Goal: Task Accomplishment & Management: Complete application form

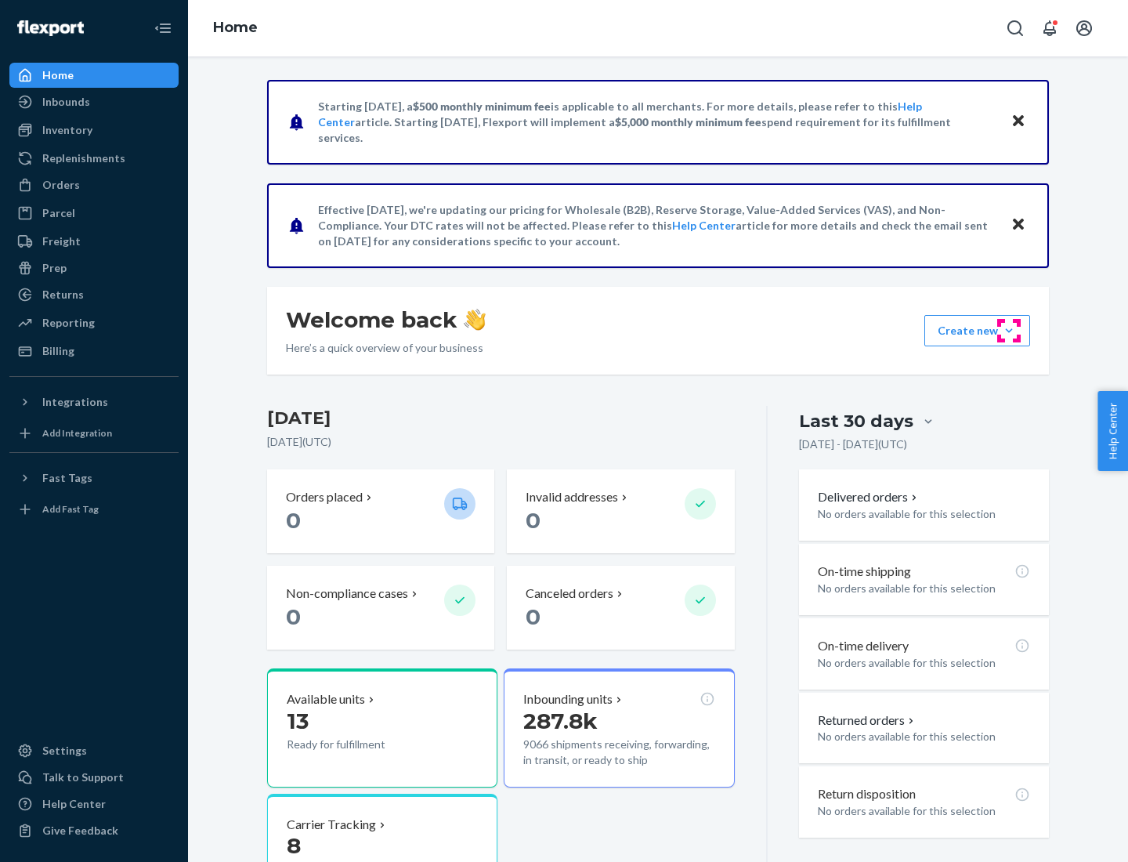
click at [1009, 331] on button "Create new Create new inbound Create new order Create new product" at bounding box center [978, 330] width 106 height 31
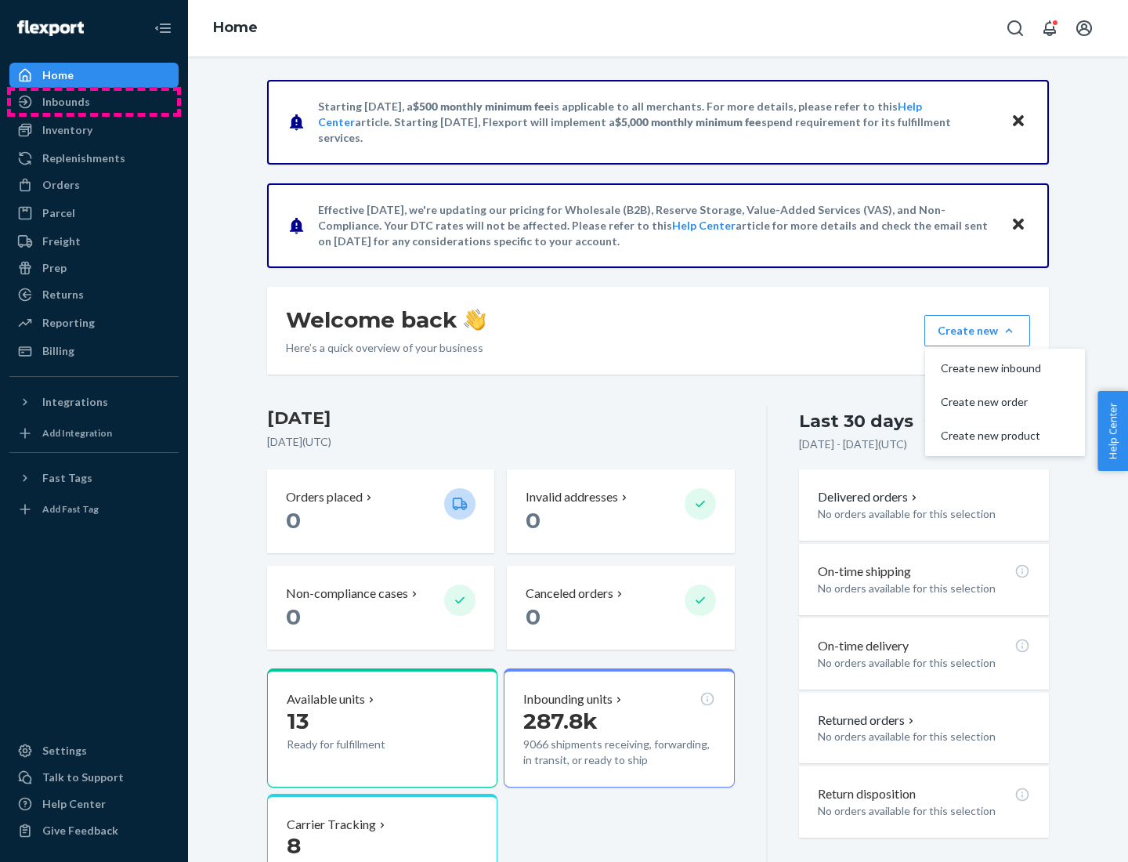
click at [94, 102] on div "Inbounds" at bounding box center [94, 102] width 166 height 22
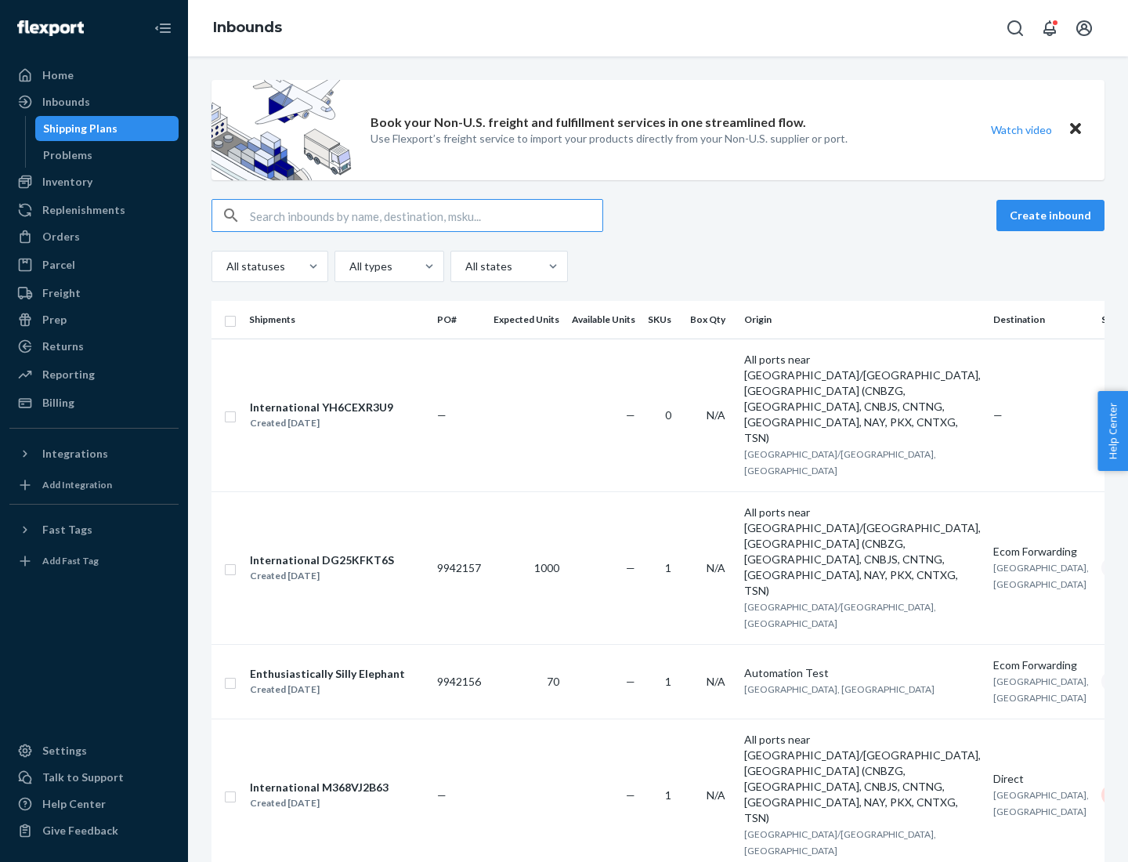
click at [1053, 216] on button "Create inbound" at bounding box center [1051, 215] width 108 height 31
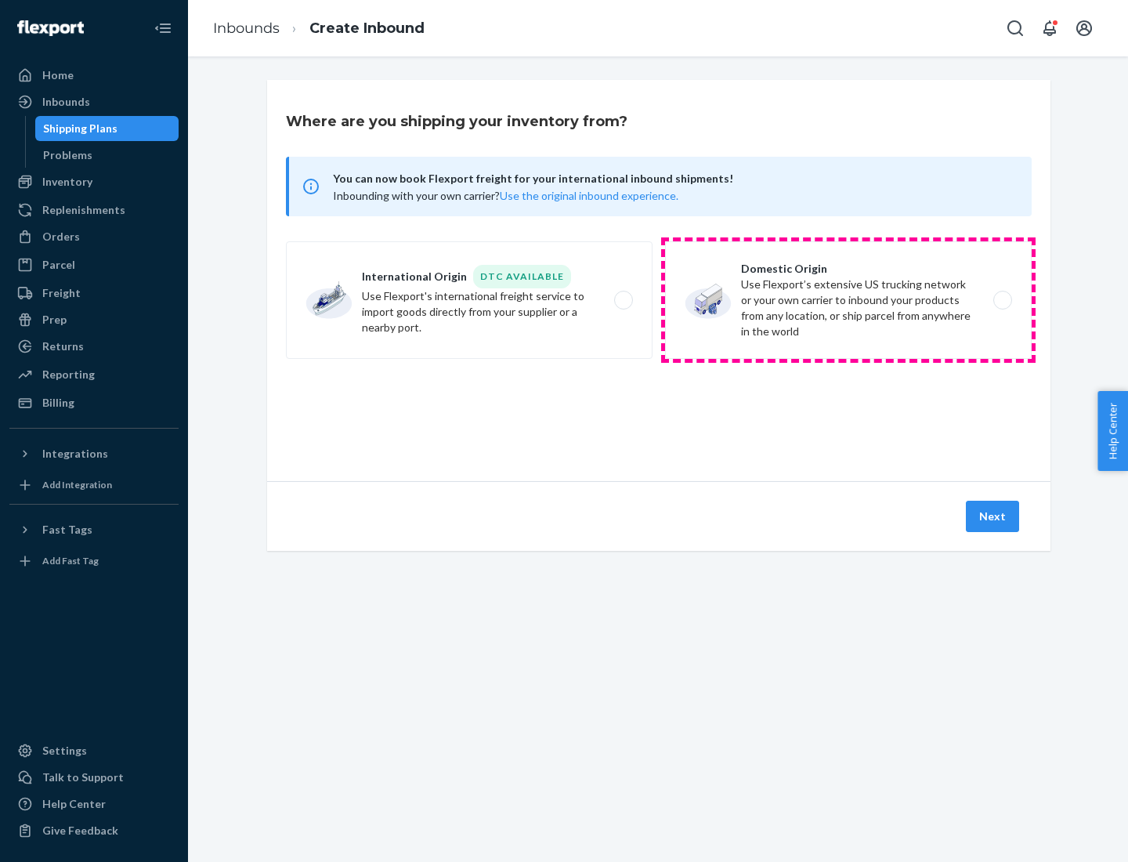
click at [849, 300] on label "Domestic Origin Use Flexport’s extensive US trucking network or your own carrie…" at bounding box center [848, 300] width 367 height 118
click at [1002, 300] on input "Domestic Origin Use Flexport’s extensive US trucking network or your own carrie…" at bounding box center [1007, 300] width 10 height 10
radio input "true"
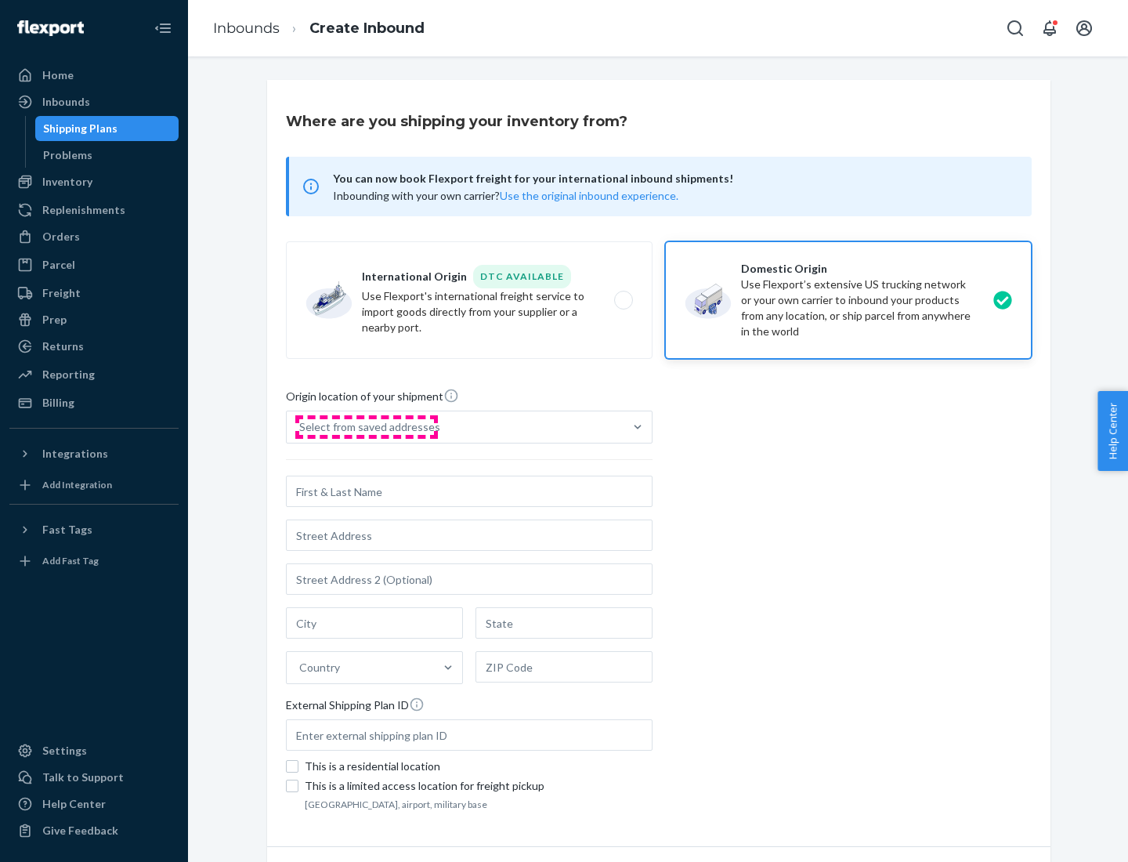
click at [366, 427] on div "Select from saved addresses" at bounding box center [369, 427] width 141 height 16
click at [301, 427] on input "Select from saved addresses" at bounding box center [300, 427] width 2 height 16
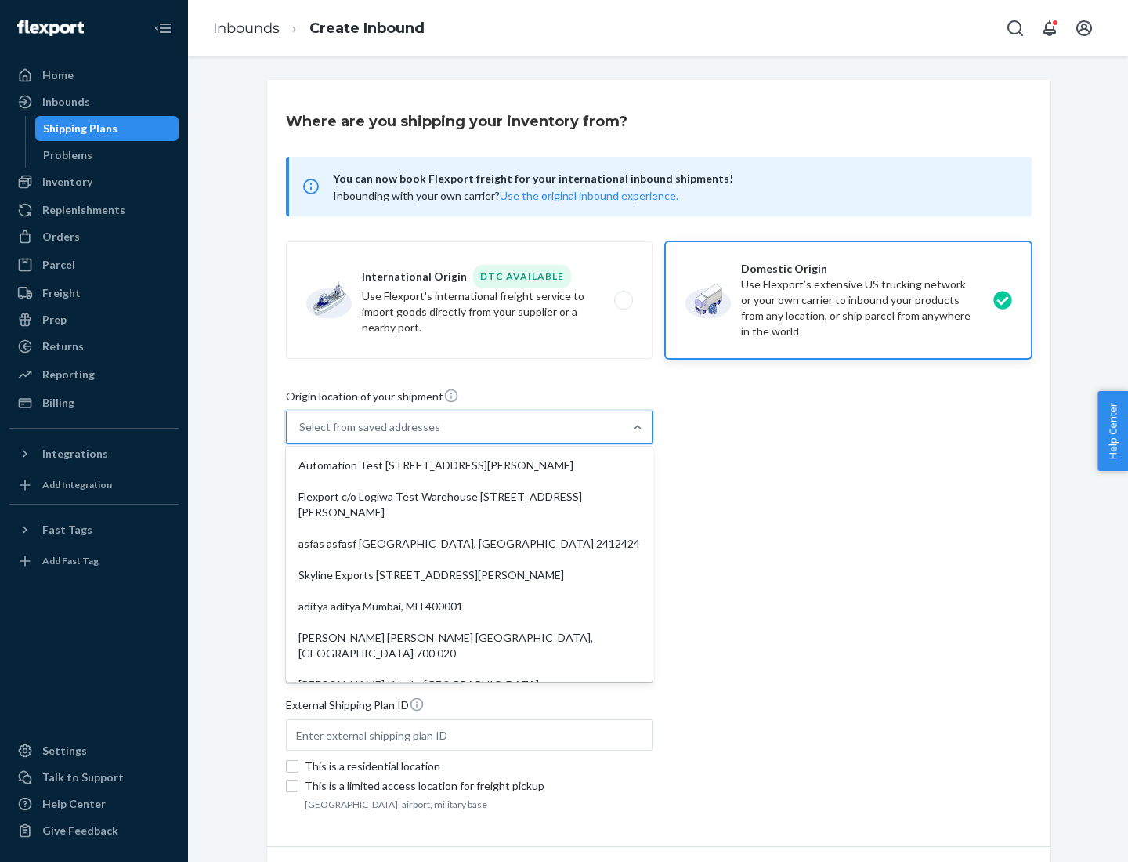
scroll to position [6, 0]
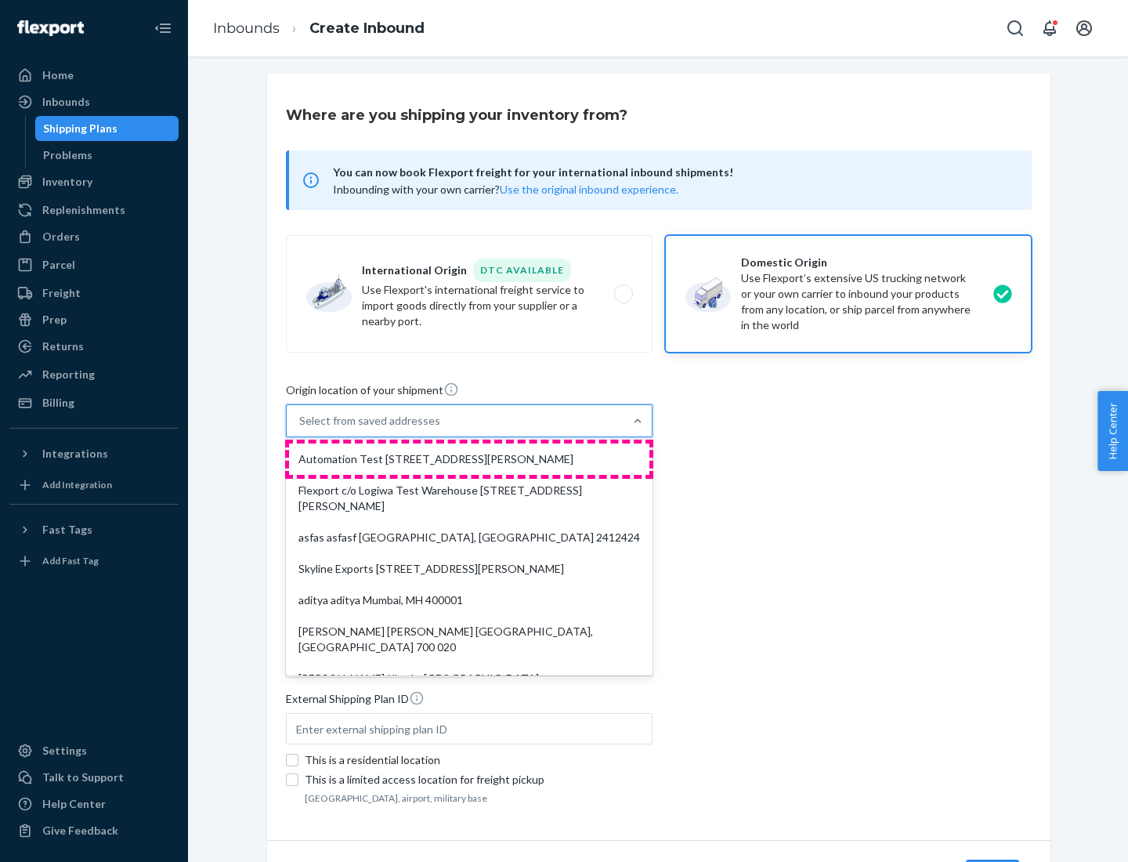
click at [469, 459] on div "Automation Test [STREET_ADDRESS][PERSON_NAME]" at bounding box center [469, 459] width 360 height 31
click at [301, 429] on input "option Automation Test [STREET_ADDRESS][PERSON_NAME]. 9 results available. Use …" at bounding box center [300, 421] width 2 height 16
type input "Automation Test"
type input "9th Floor"
type input "[GEOGRAPHIC_DATA]"
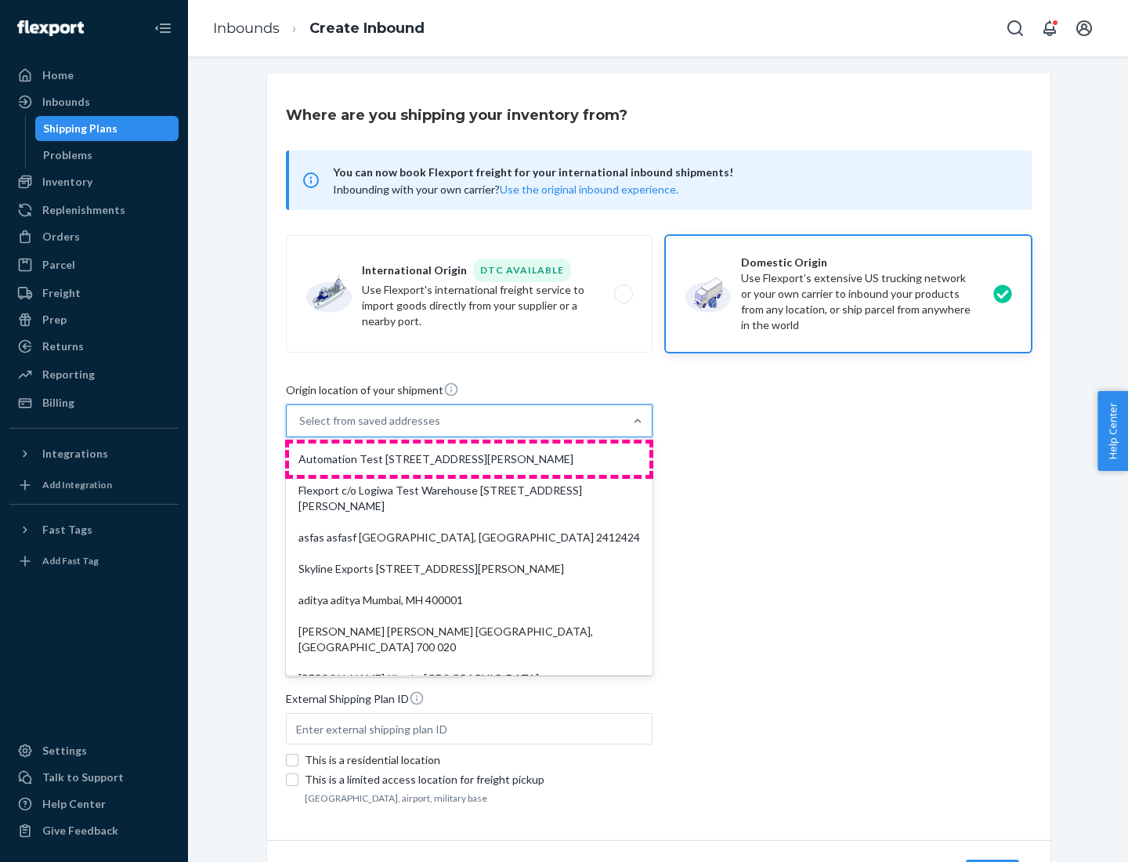
type input "CA"
type input "94104"
type input "[STREET_ADDRESS][PERSON_NAME]"
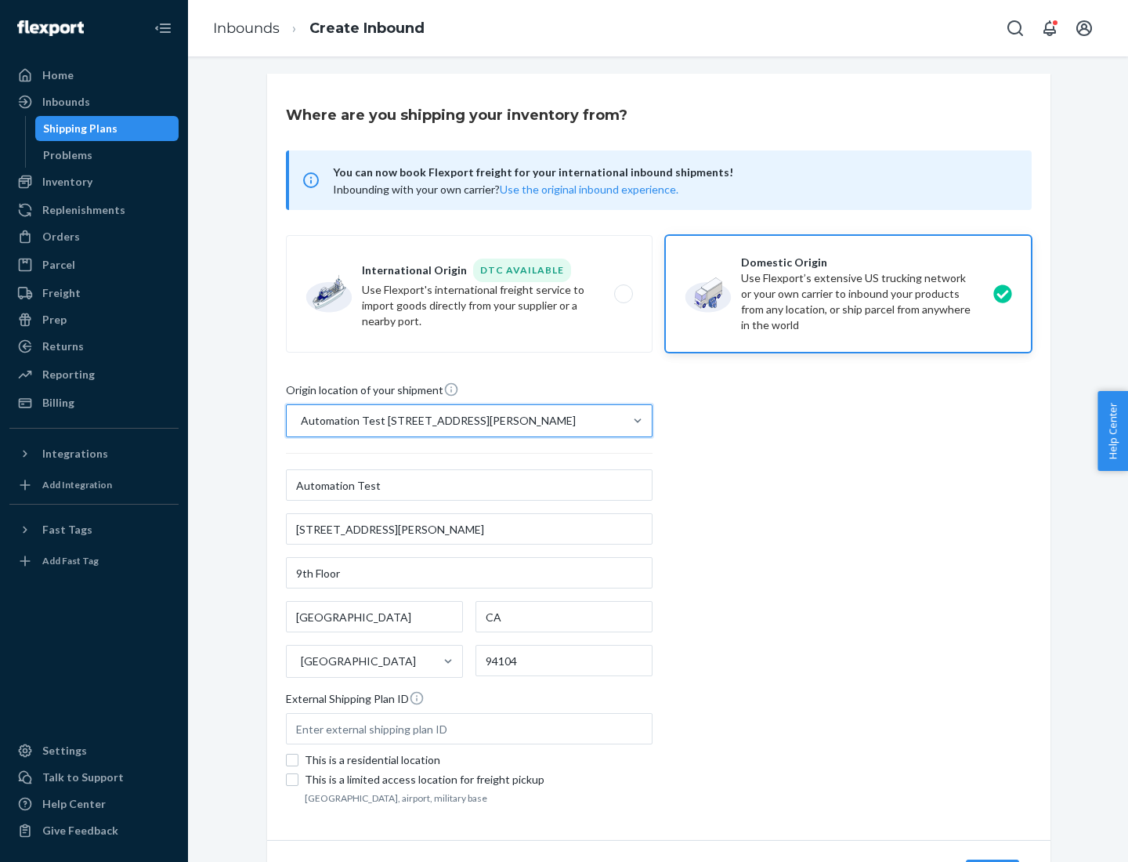
scroll to position [92, 0]
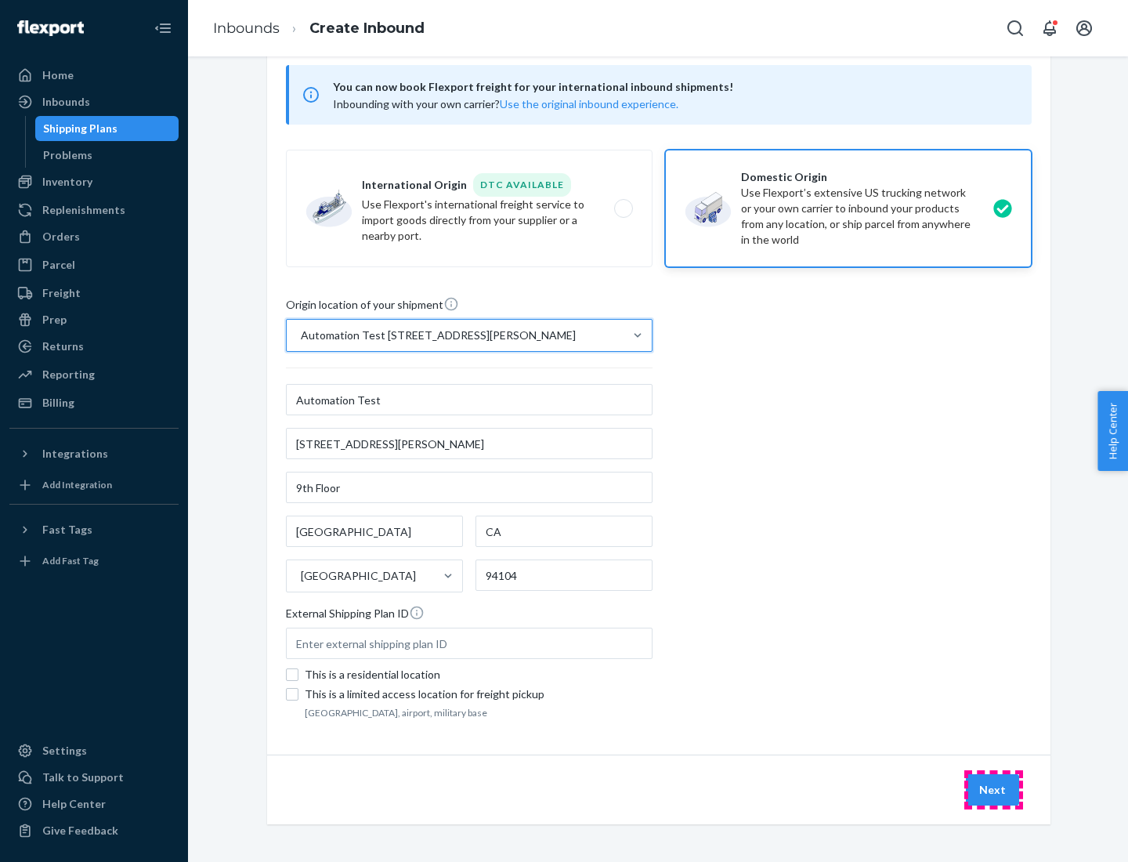
click at [994, 790] on button "Next" at bounding box center [992, 789] width 53 height 31
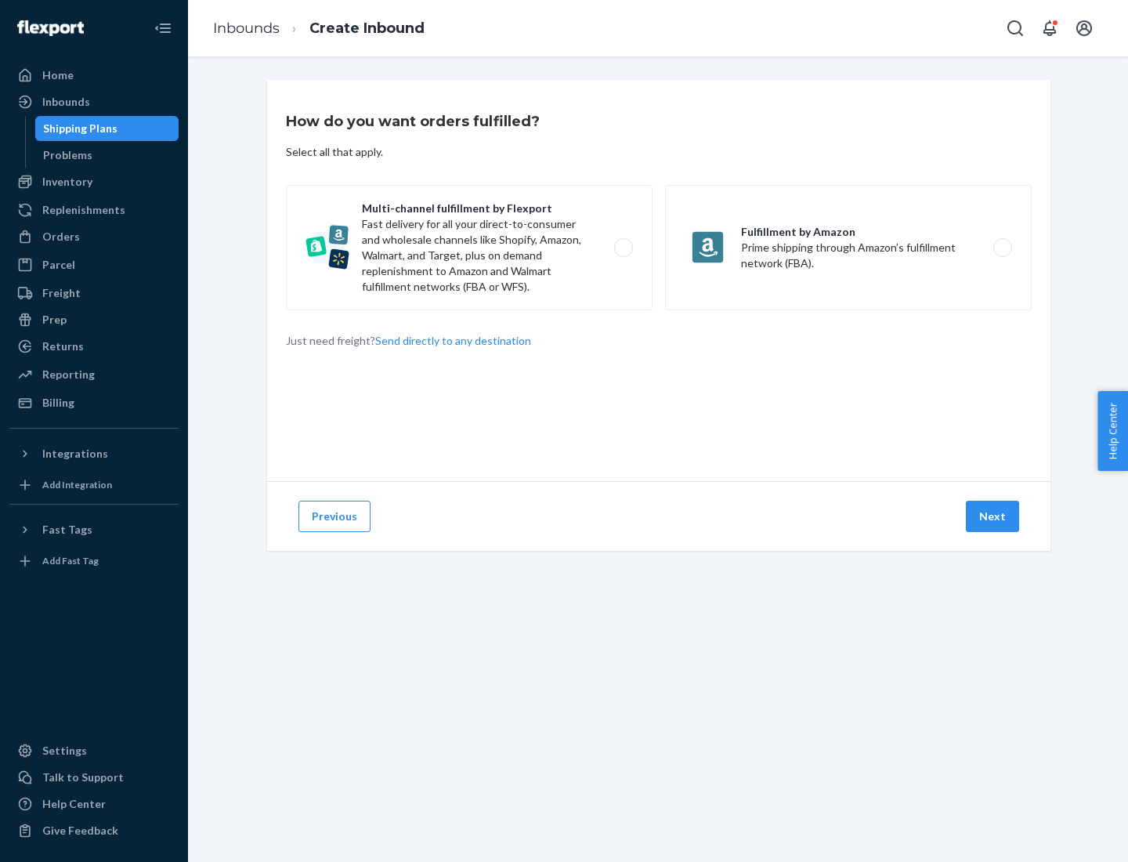
click at [469, 248] on label "Multi-channel fulfillment by Flexport Fast delivery for all your direct-to-cons…" at bounding box center [469, 247] width 367 height 125
click at [623, 248] on input "Multi-channel fulfillment by Flexport Fast delivery for all your direct-to-cons…" at bounding box center [628, 248] width 10 height 10
radio input "true"
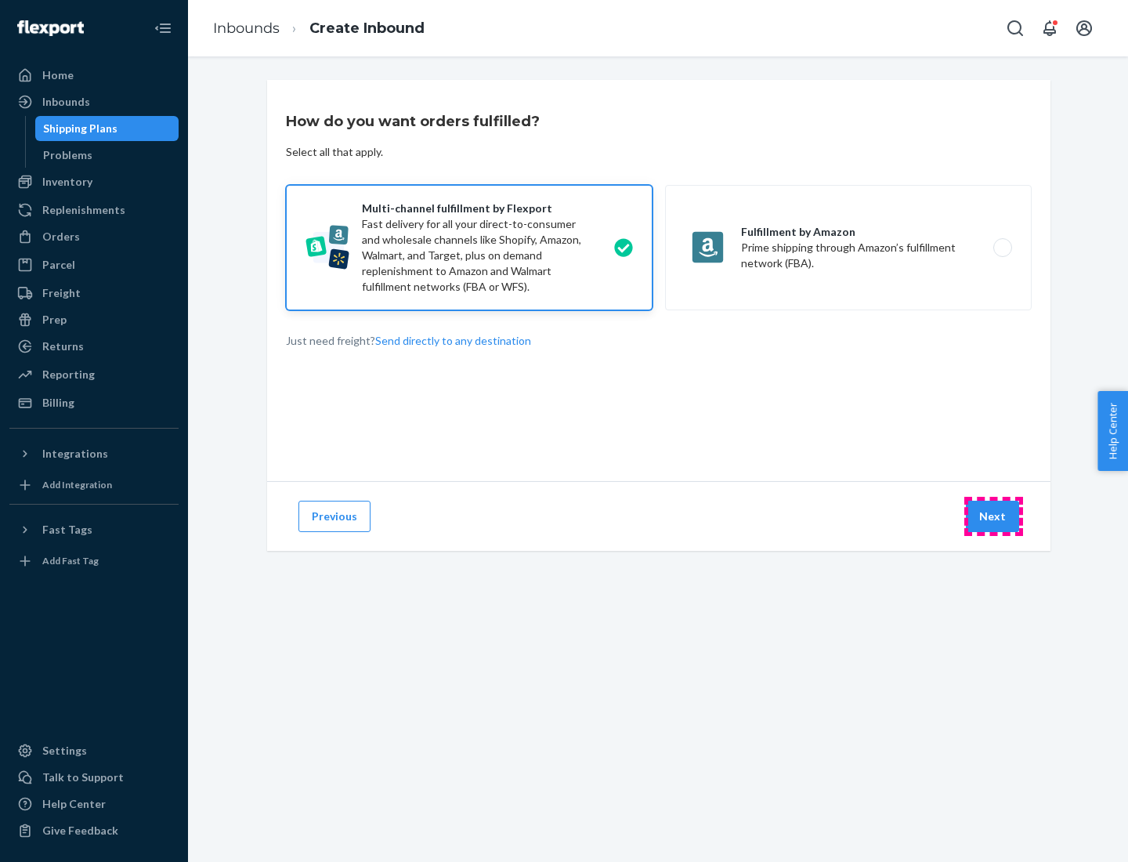
click at [994, 516] on button "Next" at bounding box center [992, 516] width 53 height 31
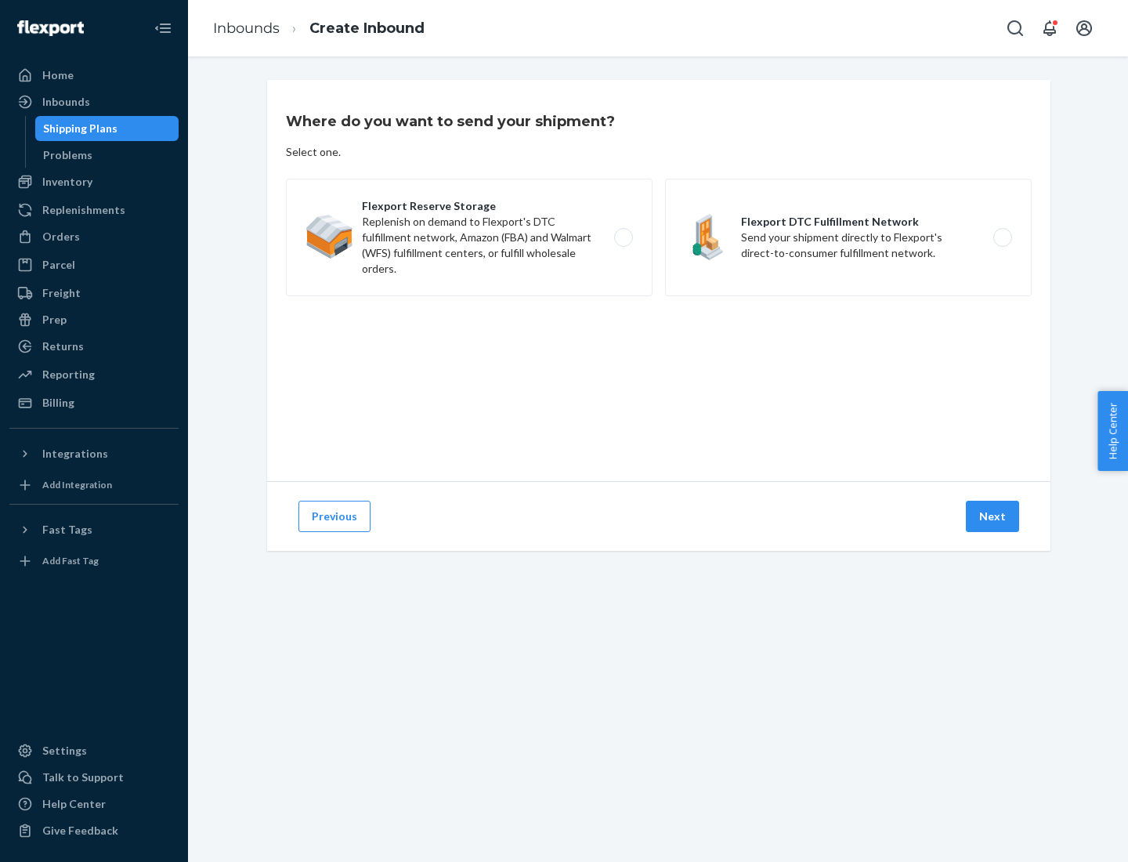
click at [849, 237] on label "Flexport DTC Fulfillment Network Send your shipment directly to Flexport's dire…" at bounding box center [848, 238] width 367 height 118
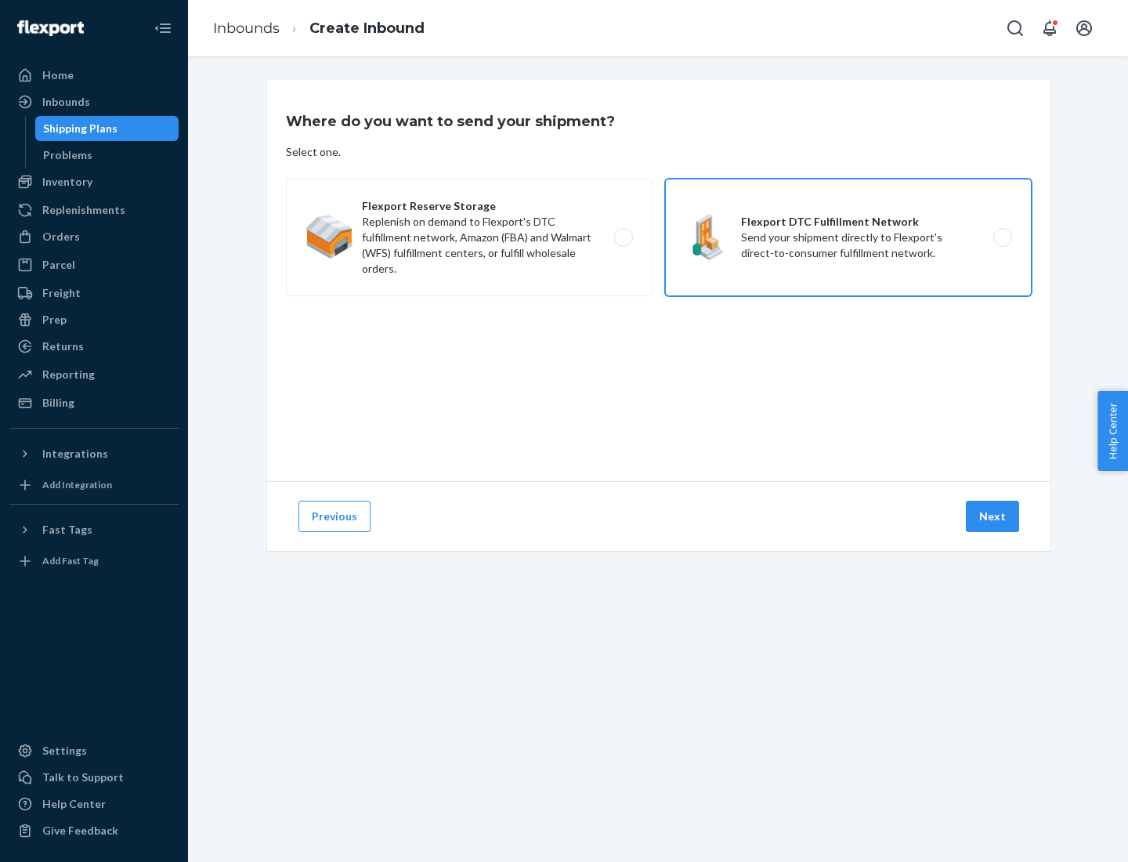
click at [1002, 237] on input "Flexport DTC Fulfillment Network Send your shipment directly to Flexport's dire…" at bounding box center [1007, 238] width 10 height 10
radio input "true"
click at [994, 516] on button "Next" at bounding box center [992, 516] width 53 height 31
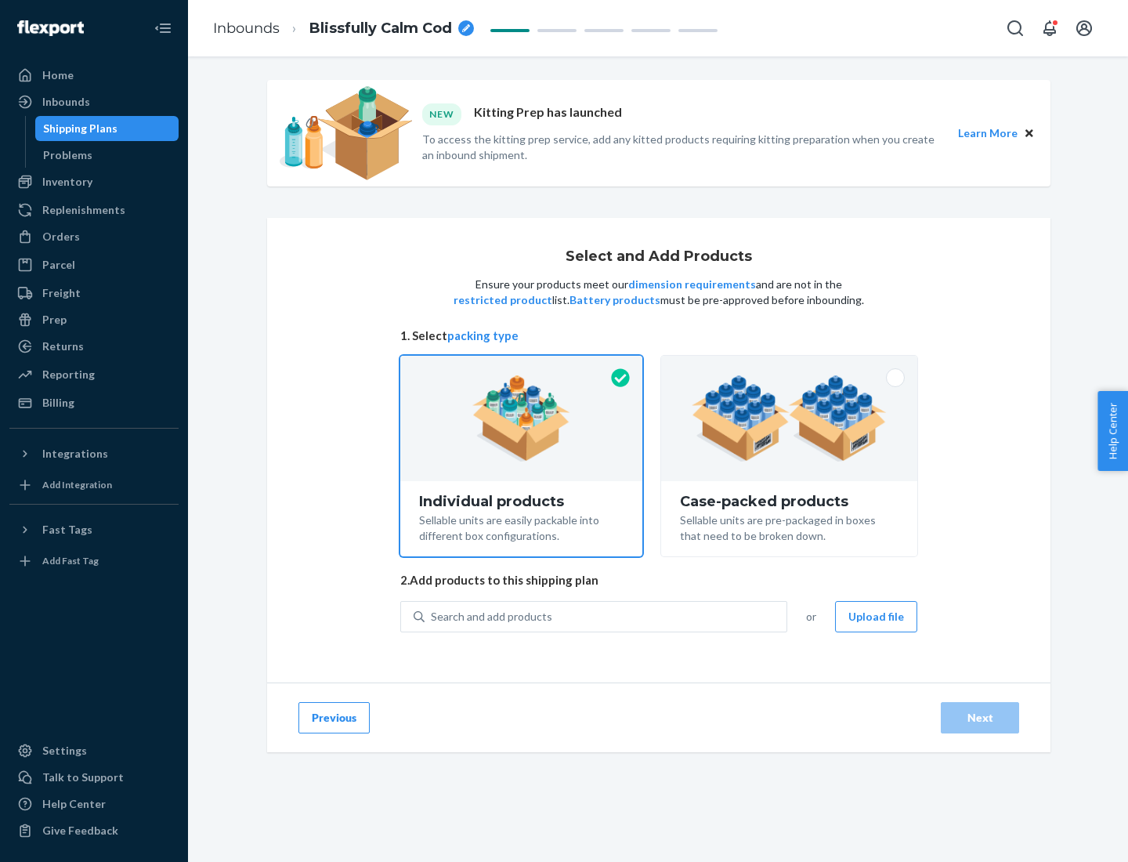
click at [790, 418] on img at bounding box center [789, 418] width 195 height 86
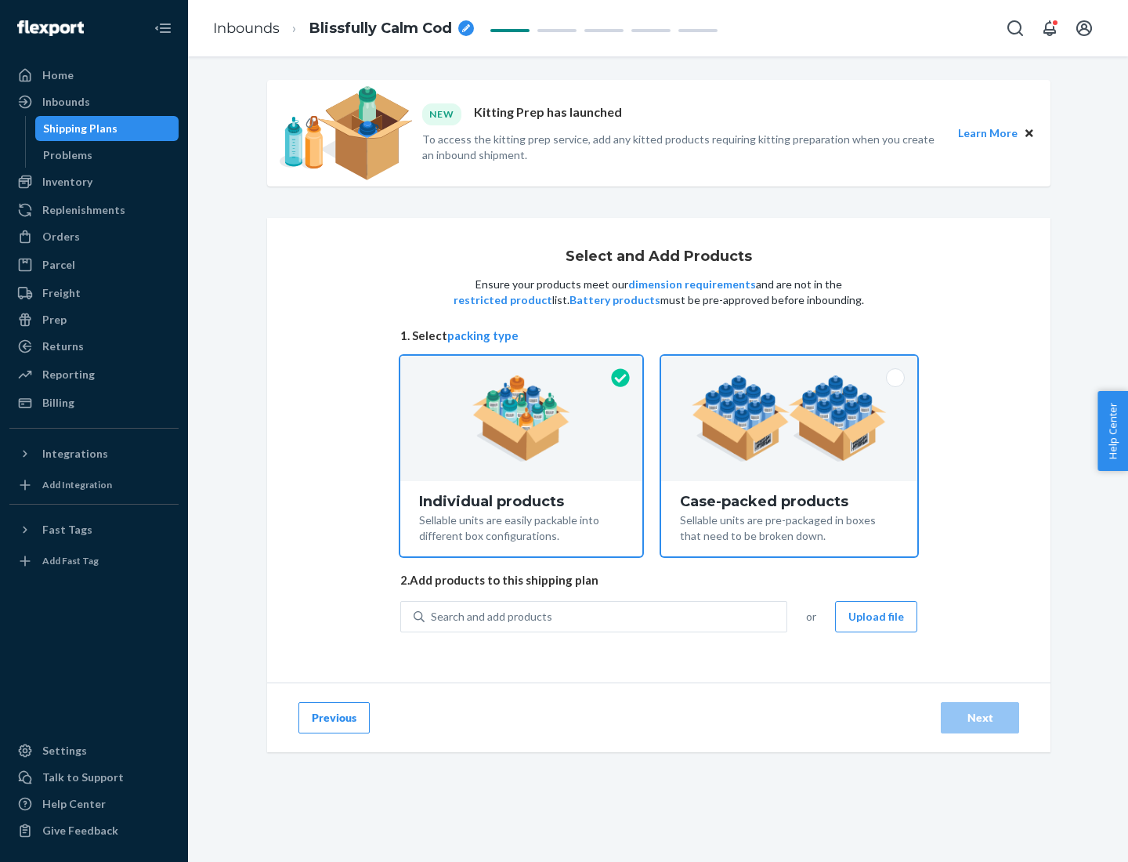
click at [790, 366] on input "Case-packed products Sellable units are pre-packaged in boxes that need to be b…" at bounding box center [789, 361] width 10 height 10
radio input "true"
radio input "false"
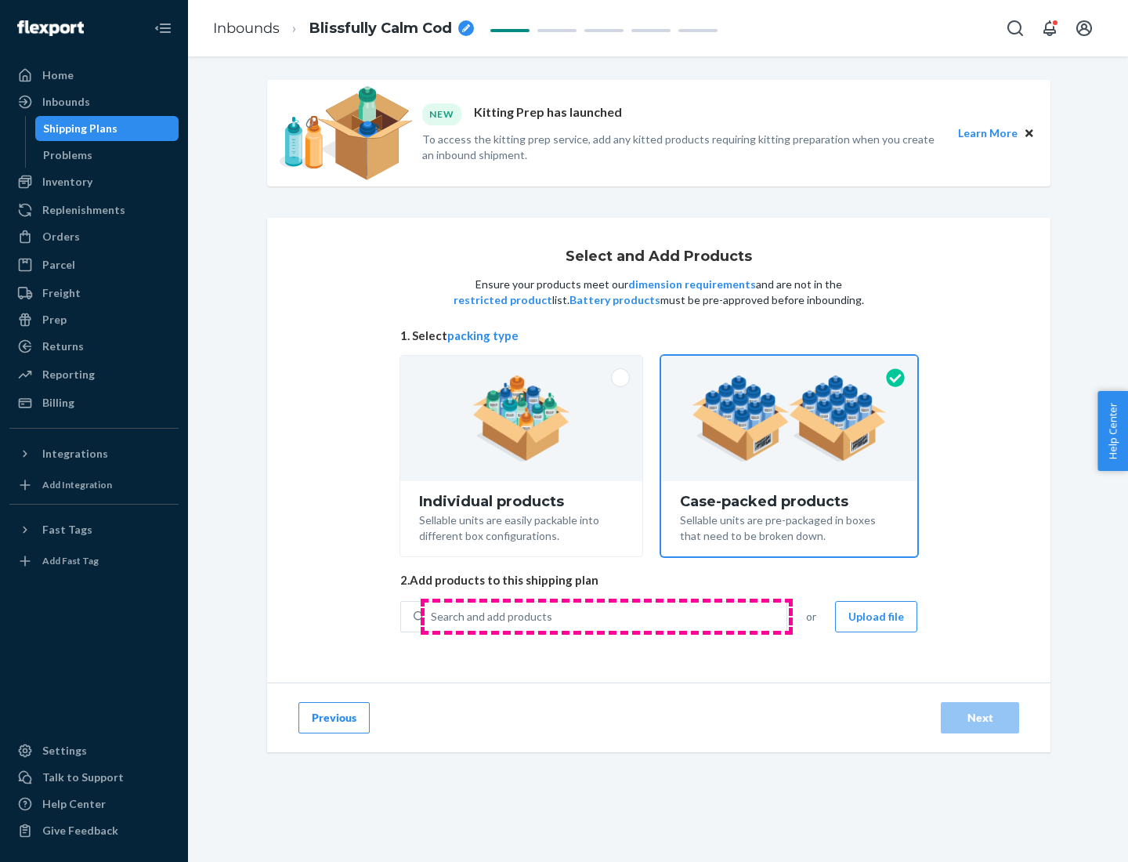
click at [607, 616] on div "Search and add products" at bounding box center [606, 617] width 362 height 28
click at [433, 616] on input "Search and add products" at bounding box center [432, 617] width 2 height 16
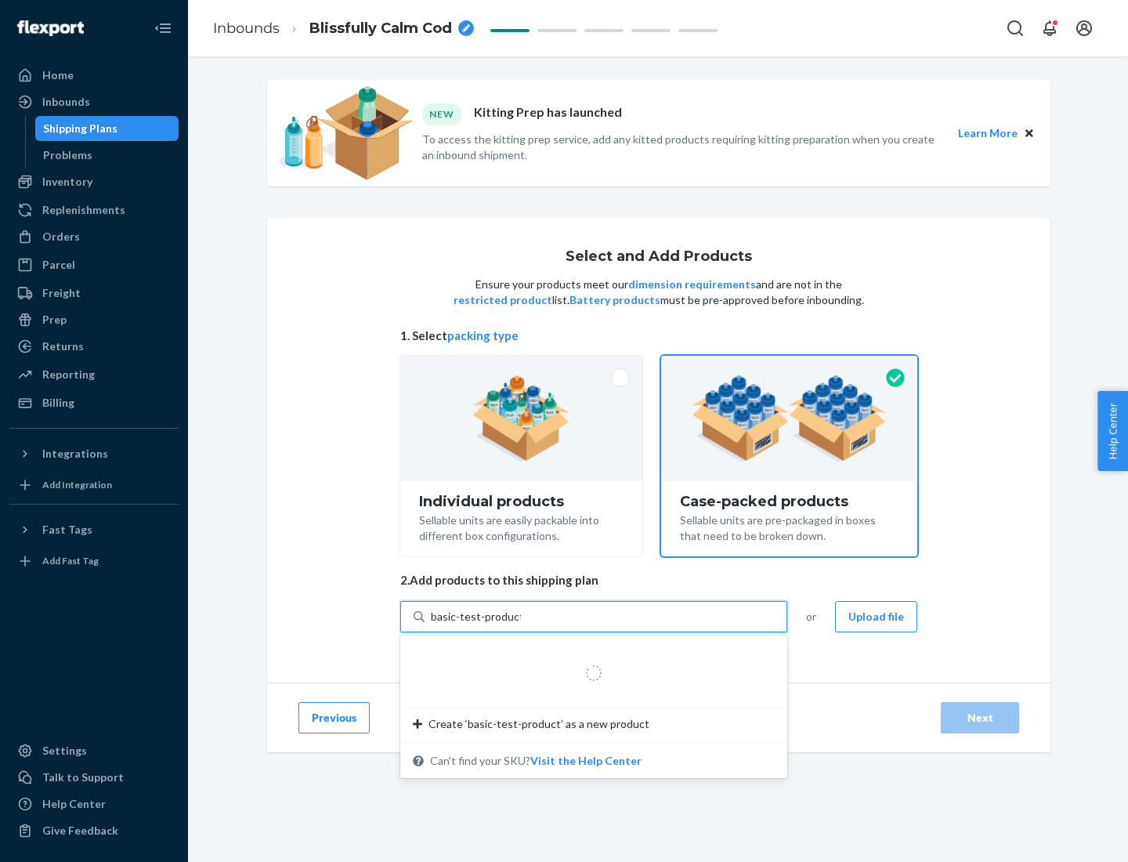
type input "basic-test-product-1"
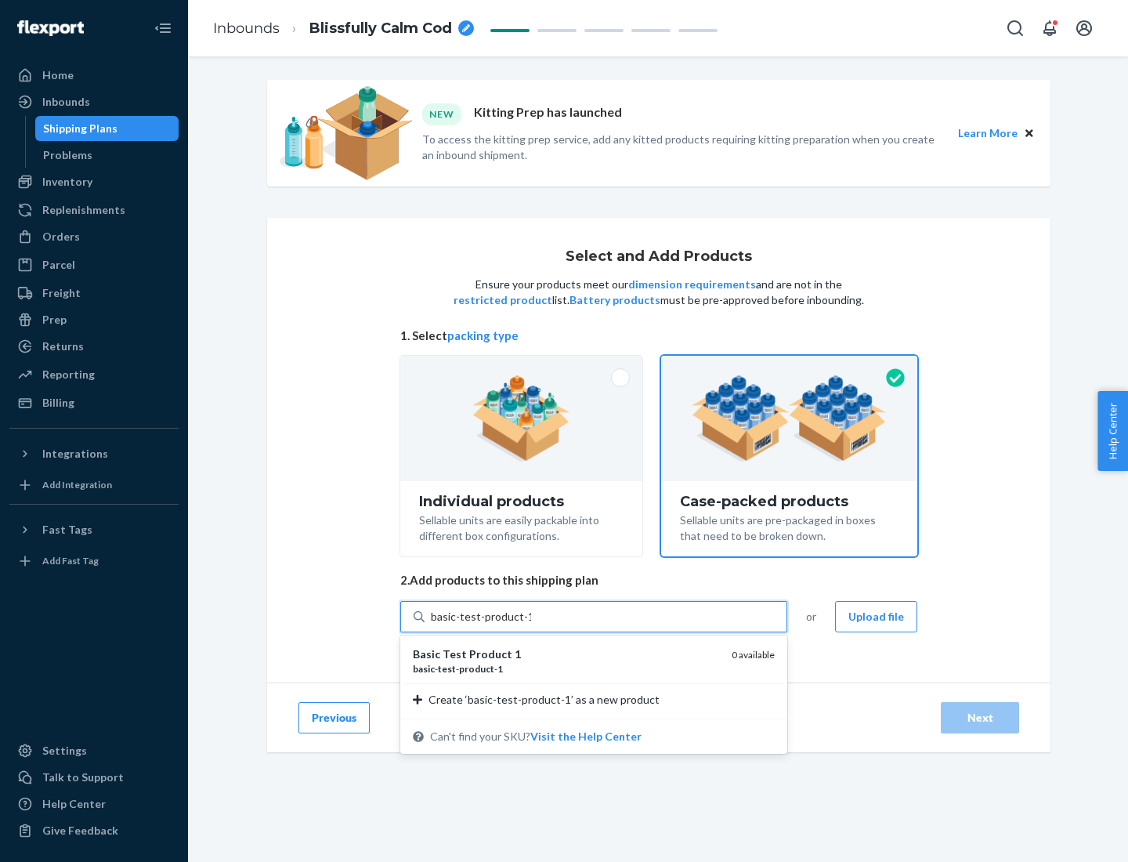
click at [567, 668] on div "basic - test - product - 1" at bounding box center [566, 668] width 306 height 13
click at [531, 625] on input "basic-test-product-1" at bounding box center [481, 617] width 100 height 16
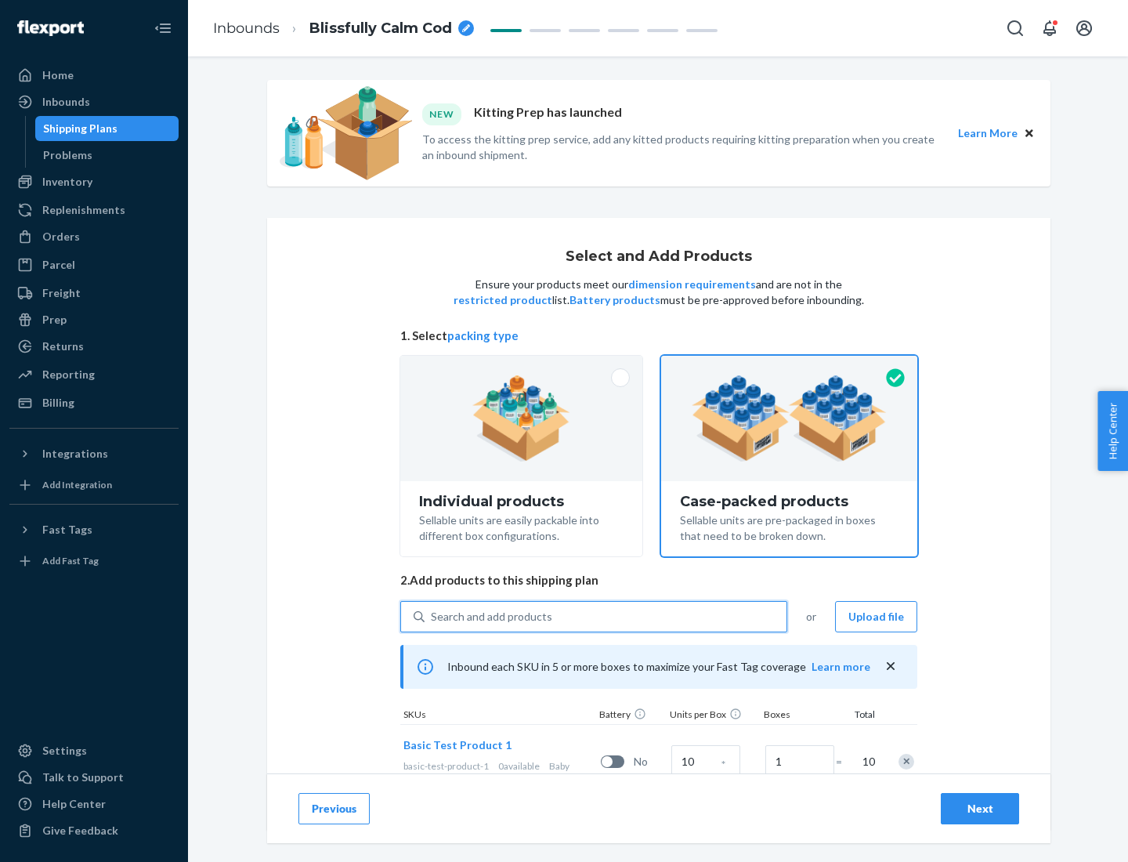
scroll to position [56, 0]
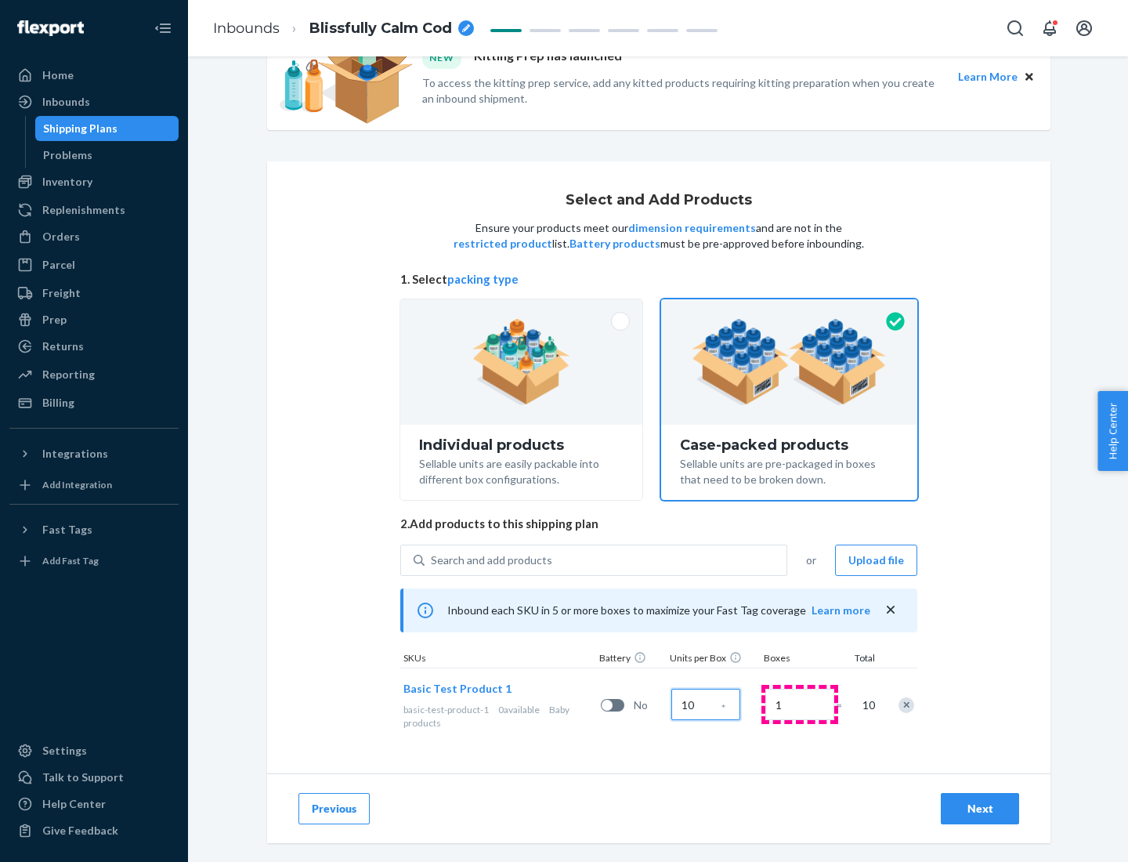
type input "10"
type input "7"
click at [980, 809] on div "Next" at bounding box center [981, 809] width 52 height 16
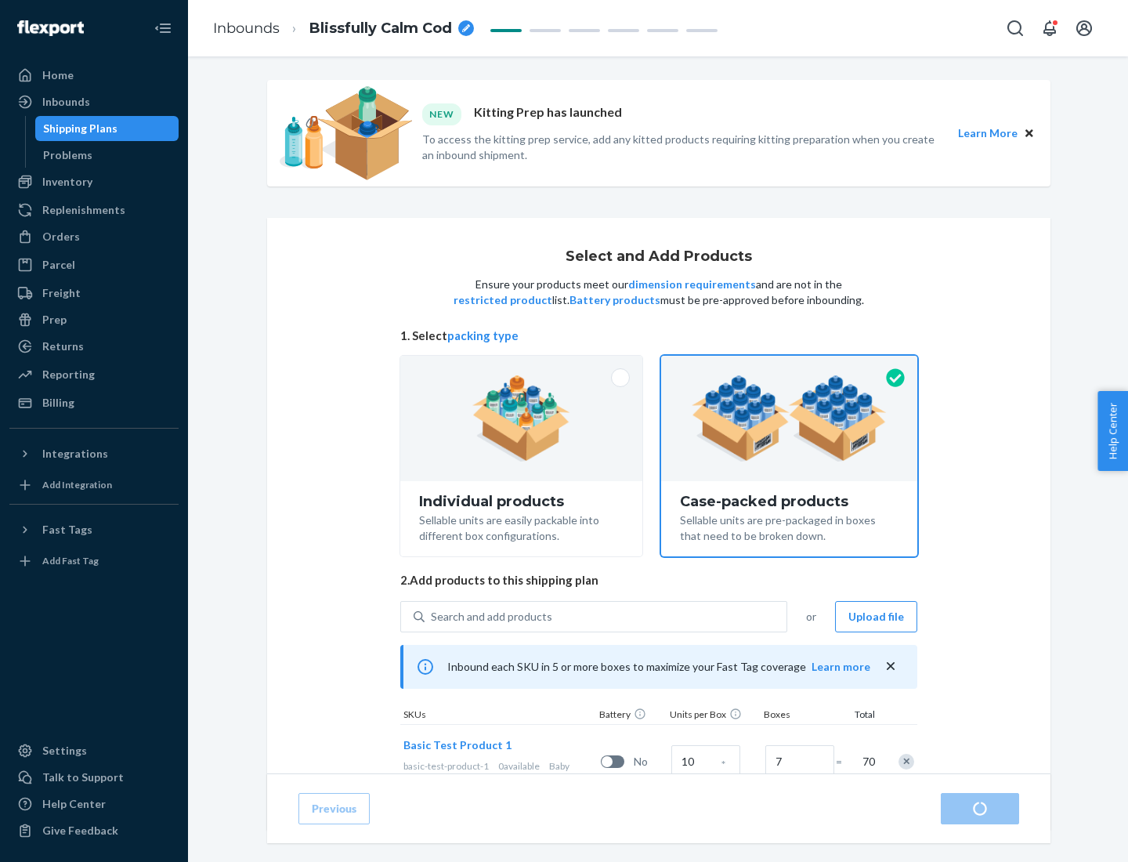
radio input "true"
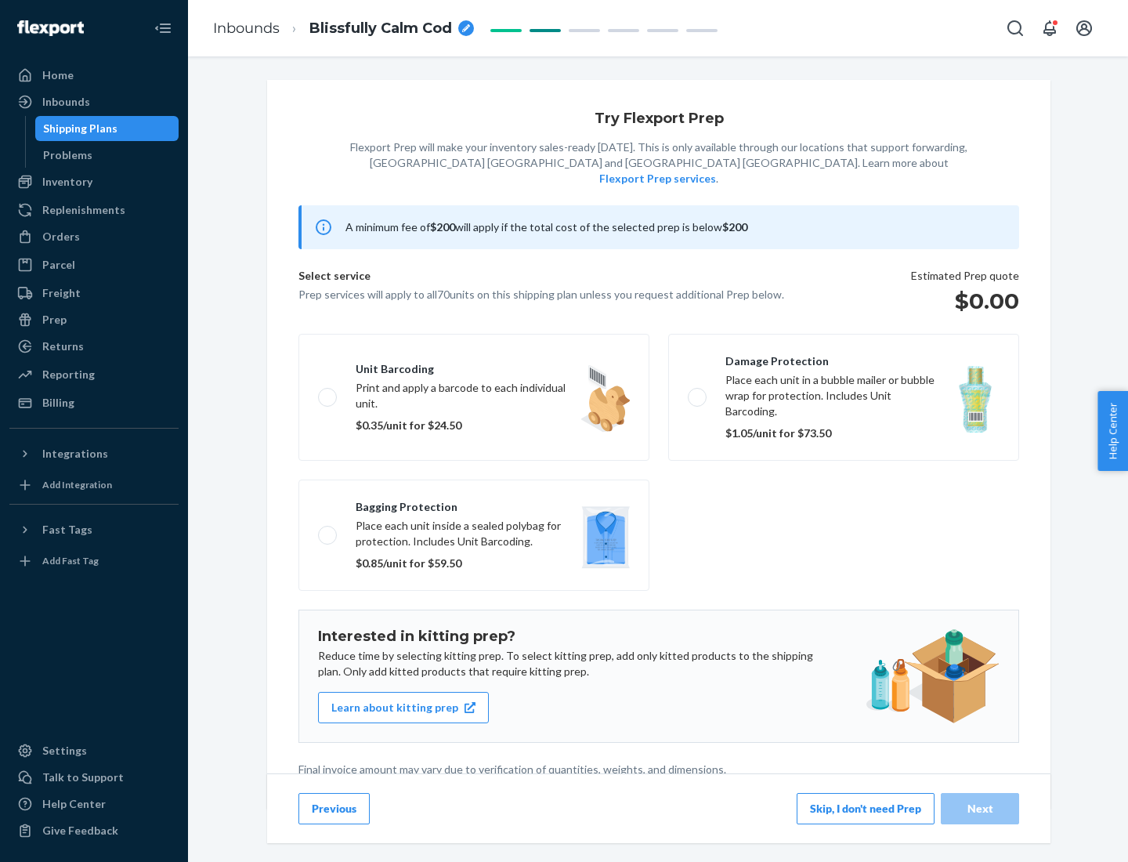
scroll to position [4, 0]
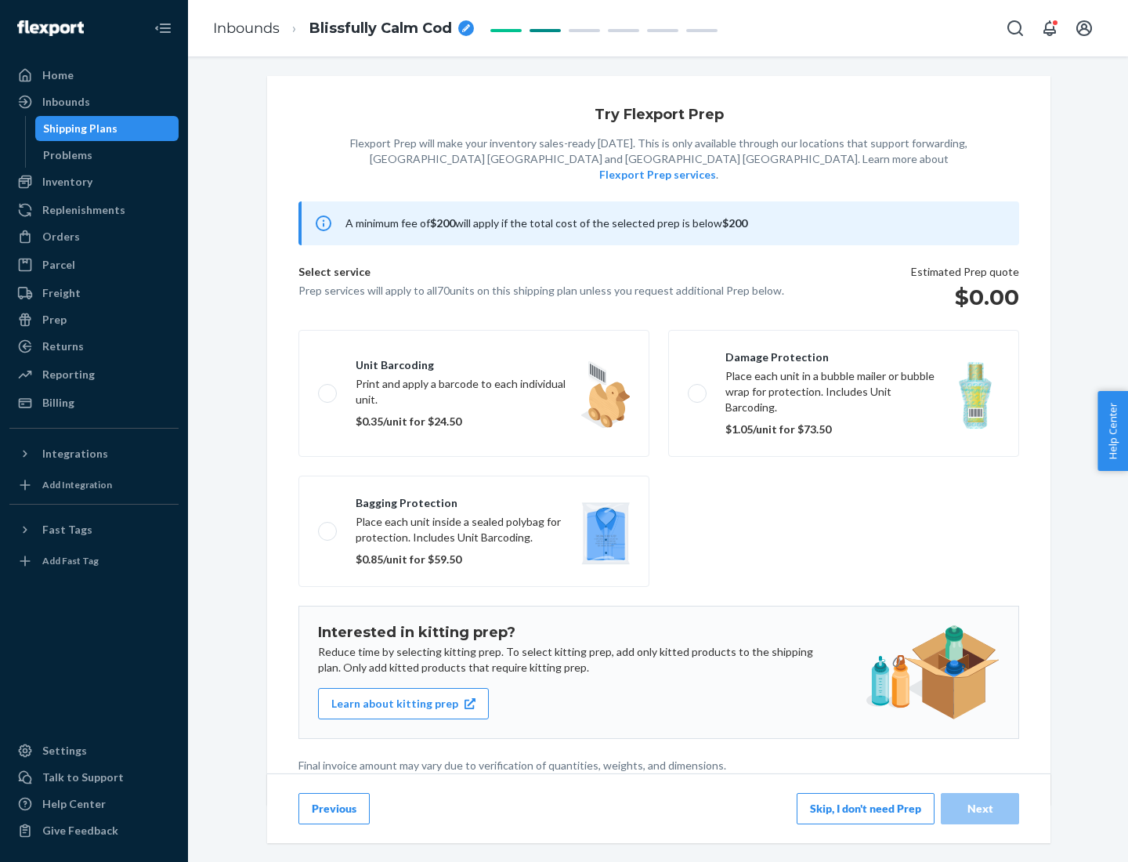
click at [474, 499] on label "Bagging protection Place each unit inside a sealed polybag for protection. Incl…" at bounding box center [474, 531] width 351 height 111
click at [328, 526] on input "Bagging protection Place each unit inside a sealed polybag for protection. Incl…" at bounding box center [323, 531] width 10 height 10
checkbox input "true"
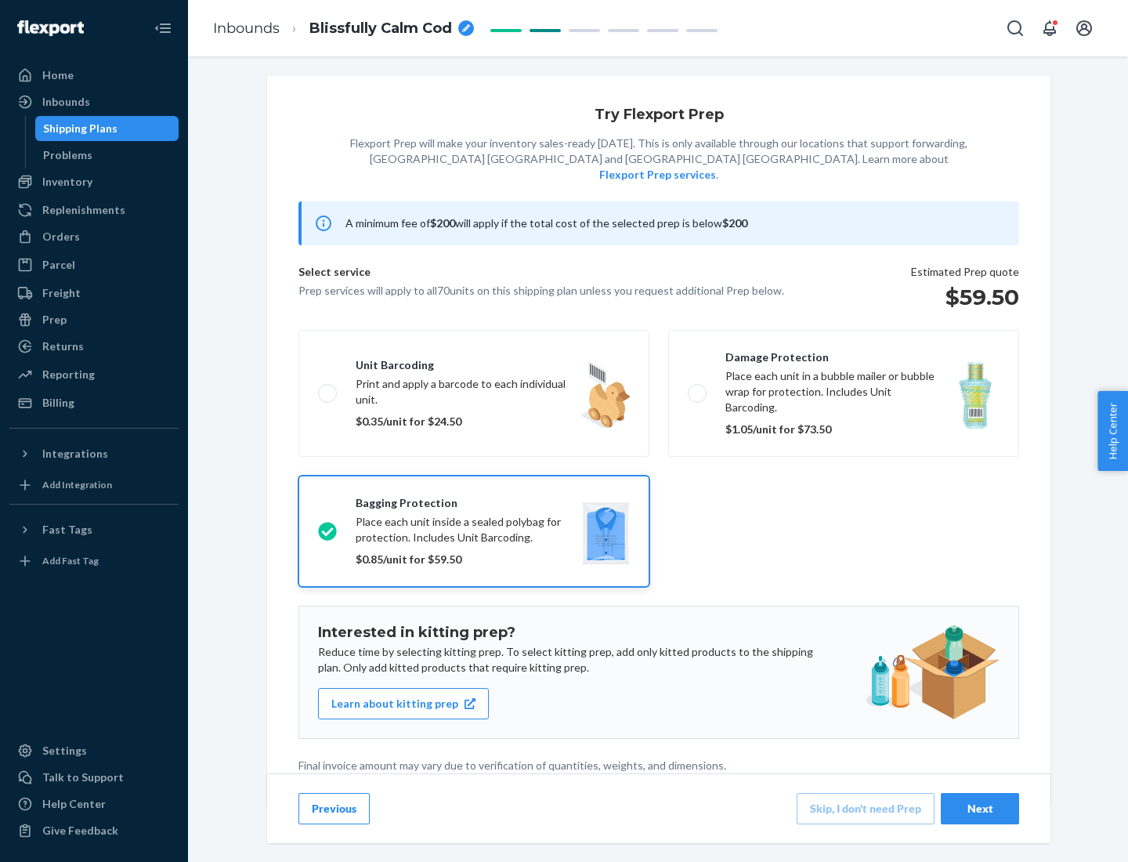
click at [980, 808] on div "Next" at bounding box center [981, 809] width 52 height 16
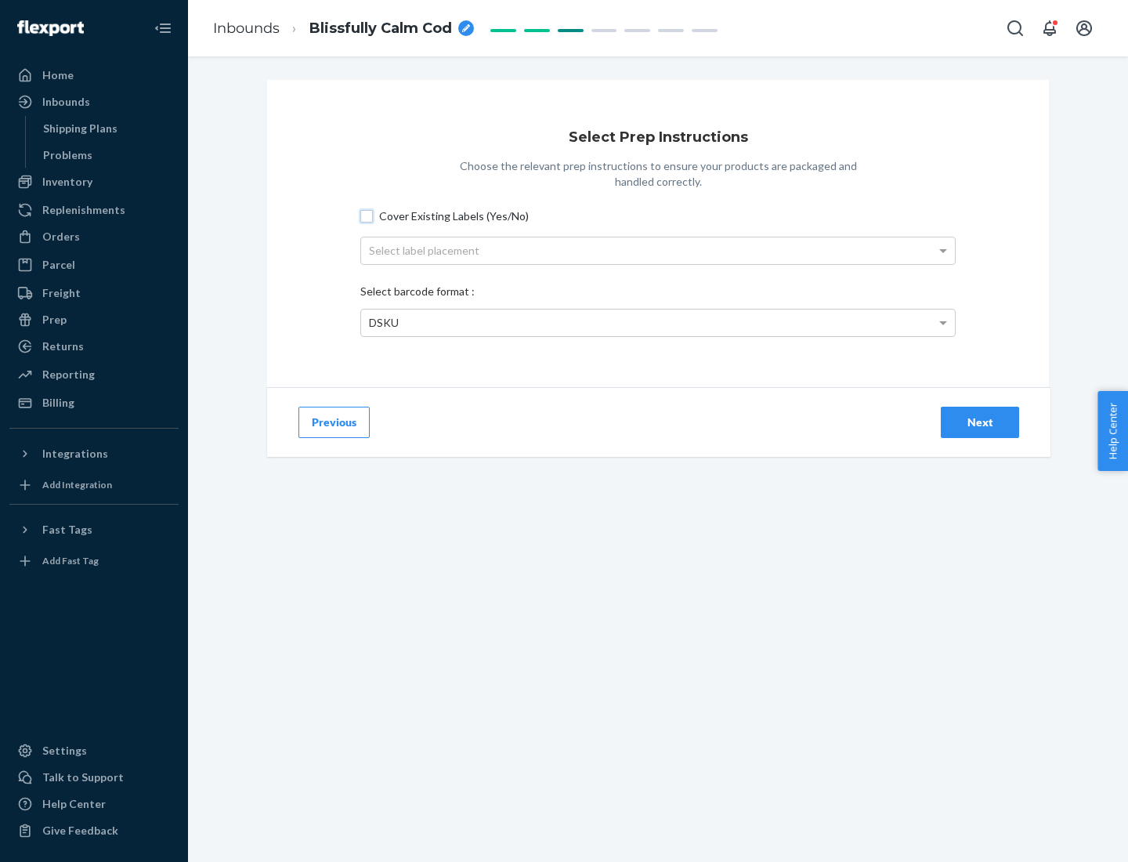
click at [367, 216] on input "Cover Existing Labels (Yes/No)" at bounding box center [366, 216] width 13 height 13
checkbox input "true"
click at [658, 250] on div "Select label placement" at bounding box center [658, 250] width 594 height 27
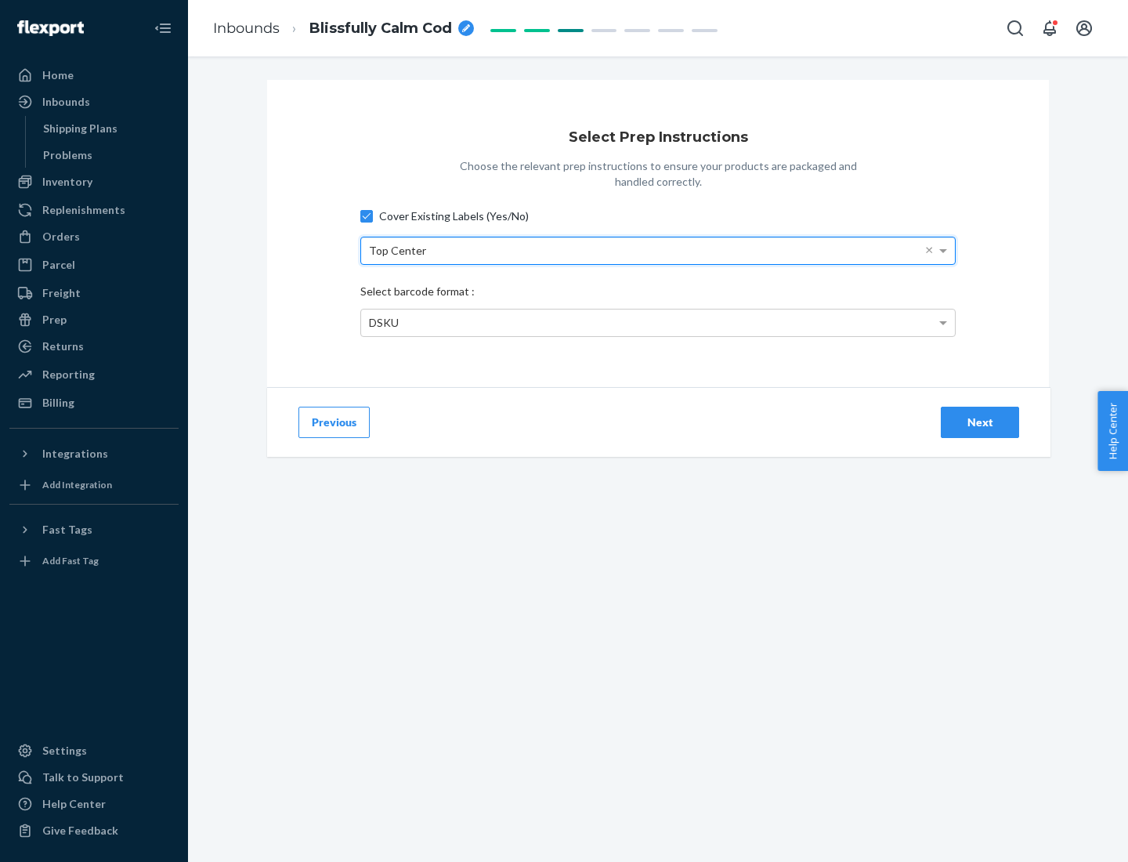
click at [658, 322] on div "DSKU" at bounding box center [658, 323] width 594 height 27
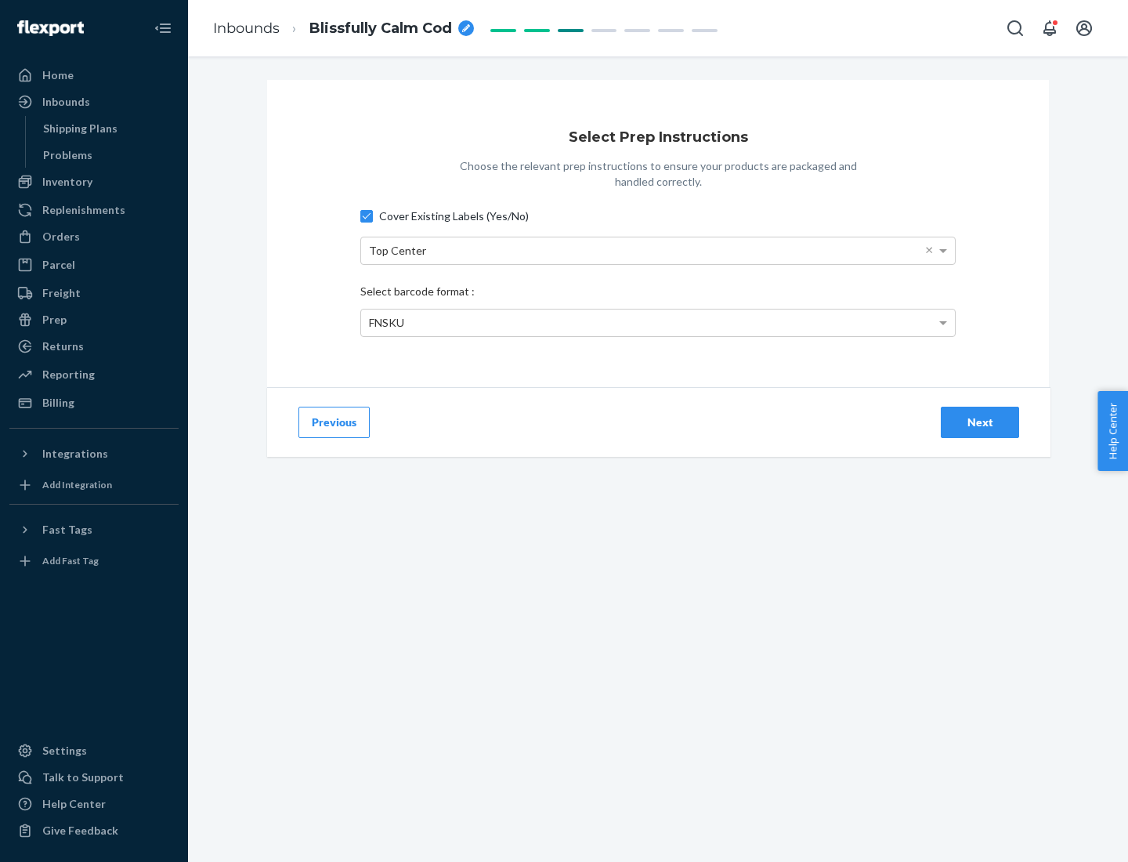
click at [980, 422] on div "Next" at bounding box center [981, 423] width 52 height 16
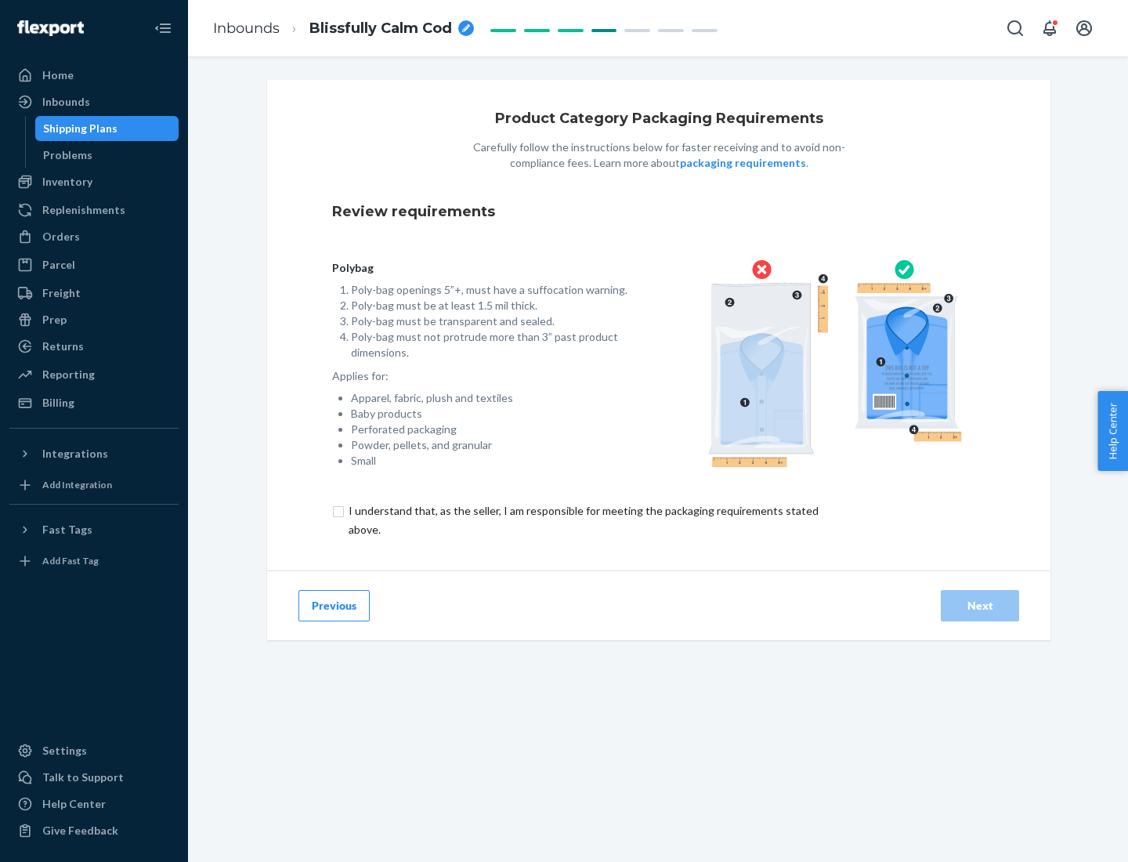
click at [582, 520] on input "checkbox" at bounding box center [592, 521] width 521 height 38
checkbox input "true"
click at [980, 605] on div "Next" at bounding box center [981, 606] width 52 height 16
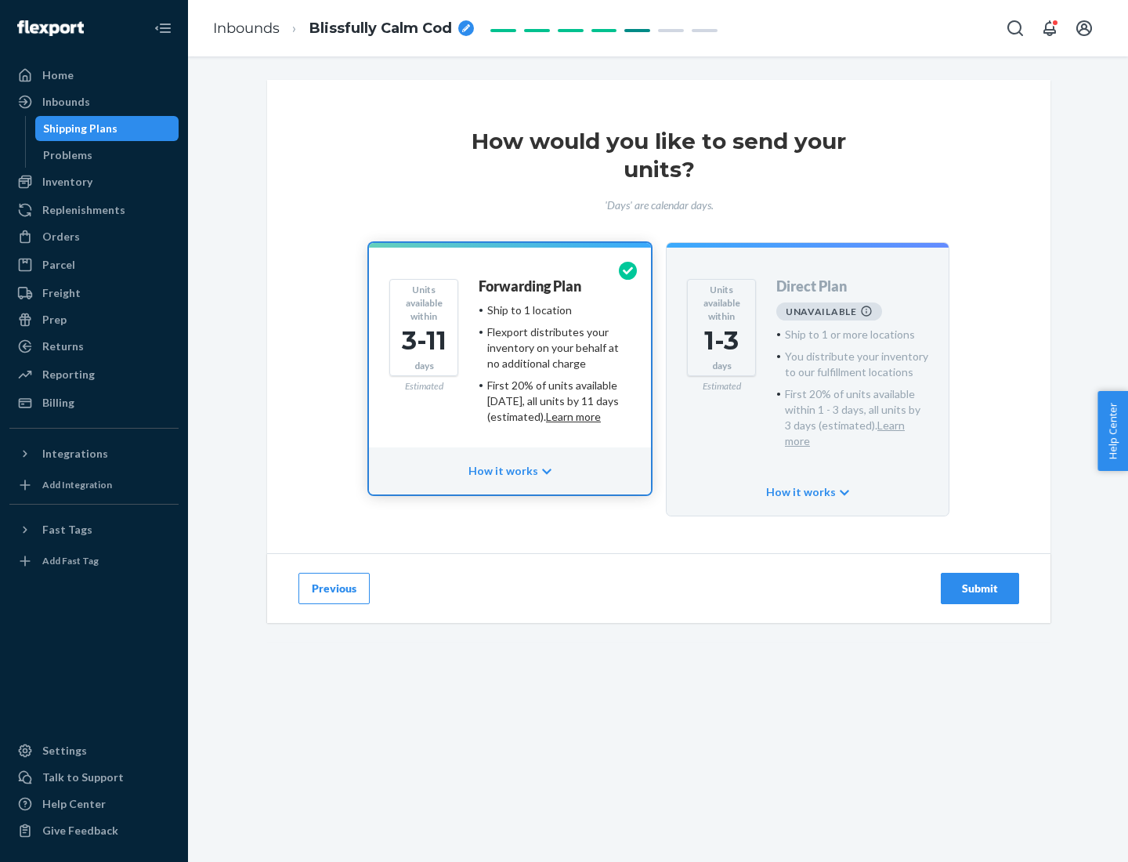
click at [531, 286] on h4 "Forwarding Plan" at bounding box center [530, 287] width 103 height 16
click at [980, 581] on div "Submit" at bounding box center [981, 589] width 52 height 16
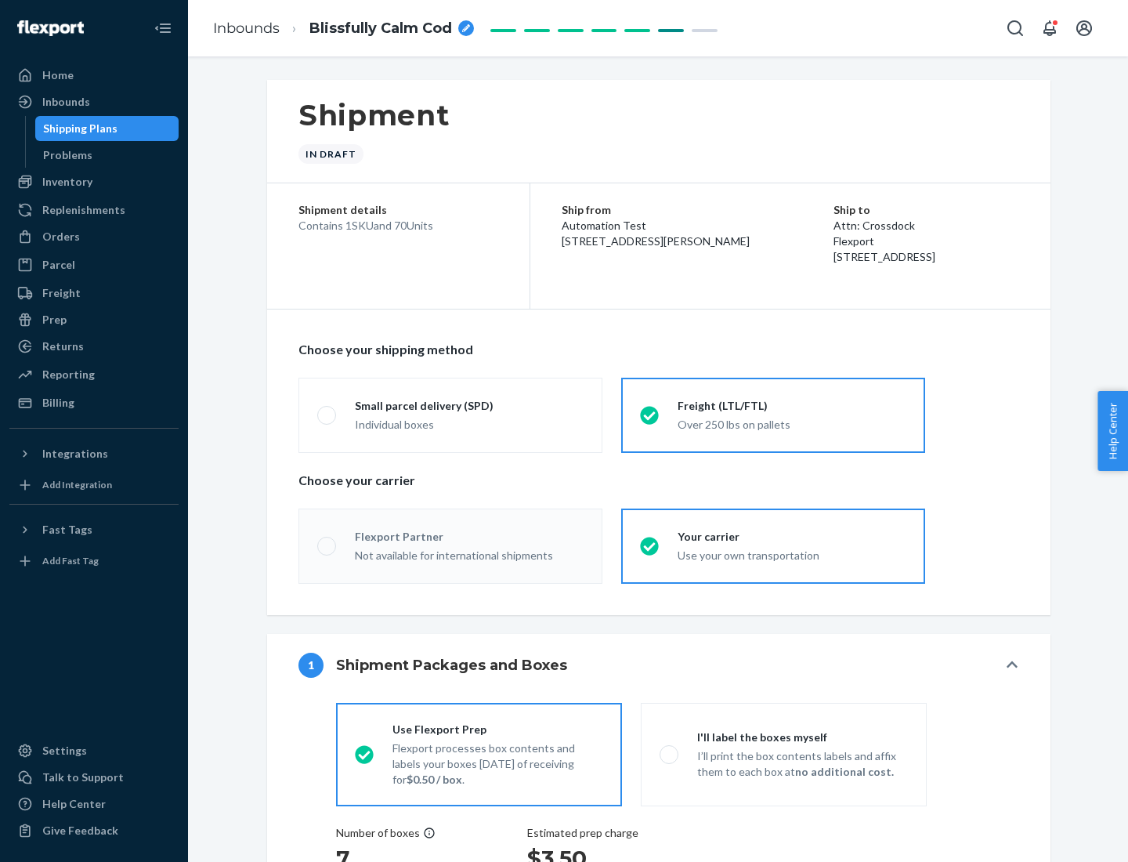
radio input "true"
radio input "false"
radio input "true"
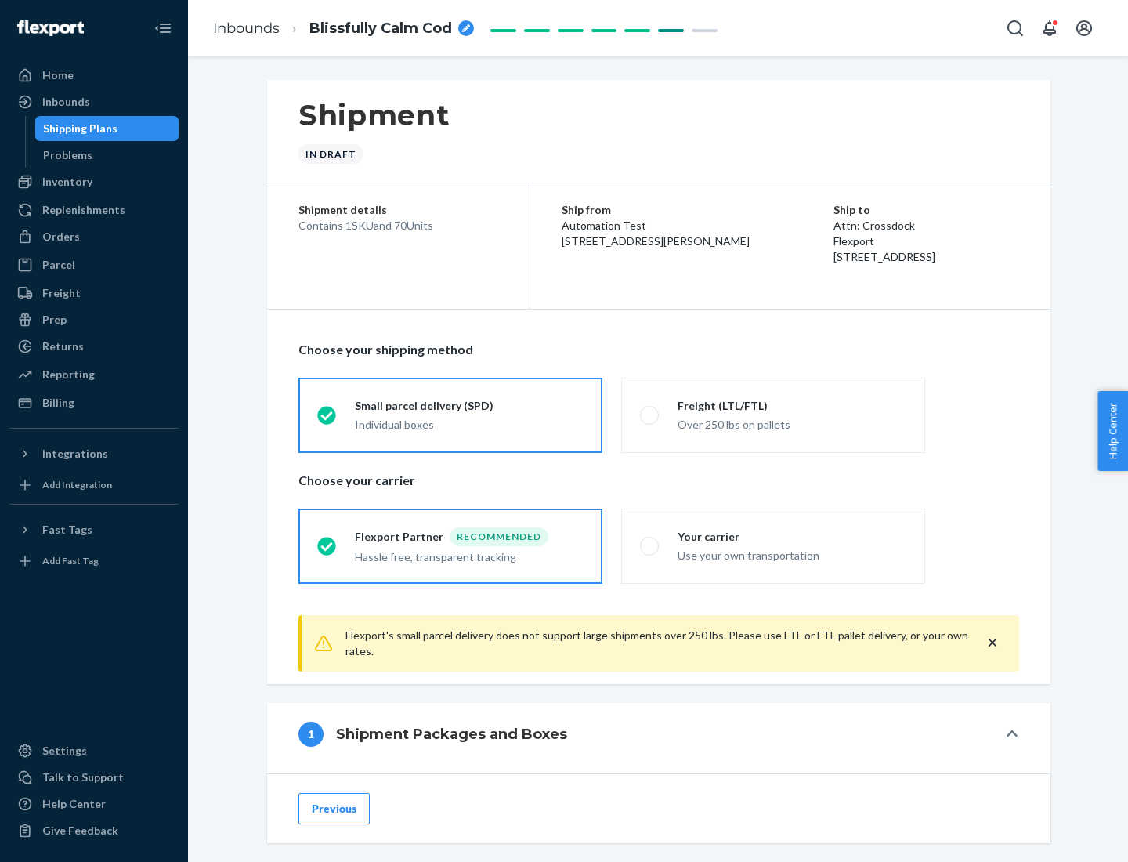
click at [469, 422] on div "Individual boxes" at bounding box center [469, 425] width 229 height 16
click at [328, 420] on input "Small parcel delivery (SPD) Individual boxes" at bounding box center [322, 415] width 10 height 10
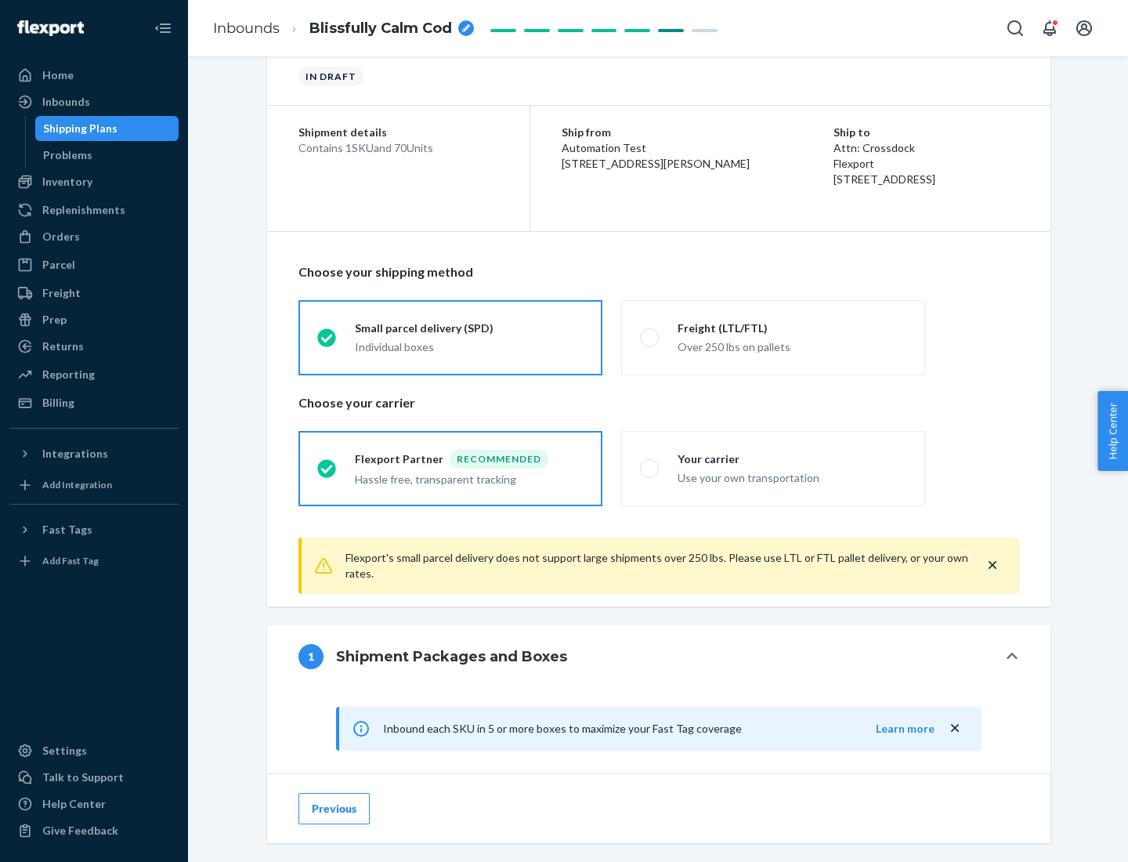
click at [792, 458] on div "Your carrier" at bounding box center [792, 459] width 229 height 16
click at [650, 463] on input "Your carrier Use your own transportation" at bounding box center [645, 468] width 10 height 10
radio input "true"
radio input "false"
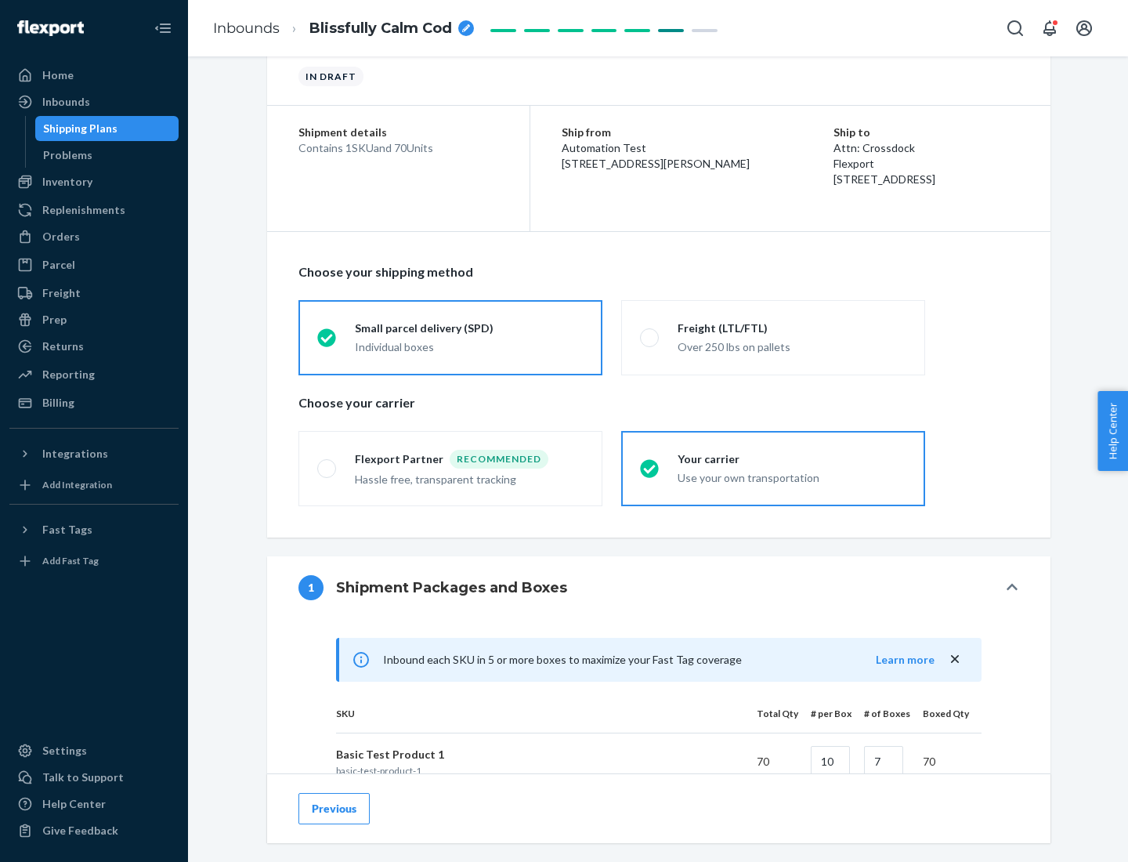
scroll to position [380, 0]
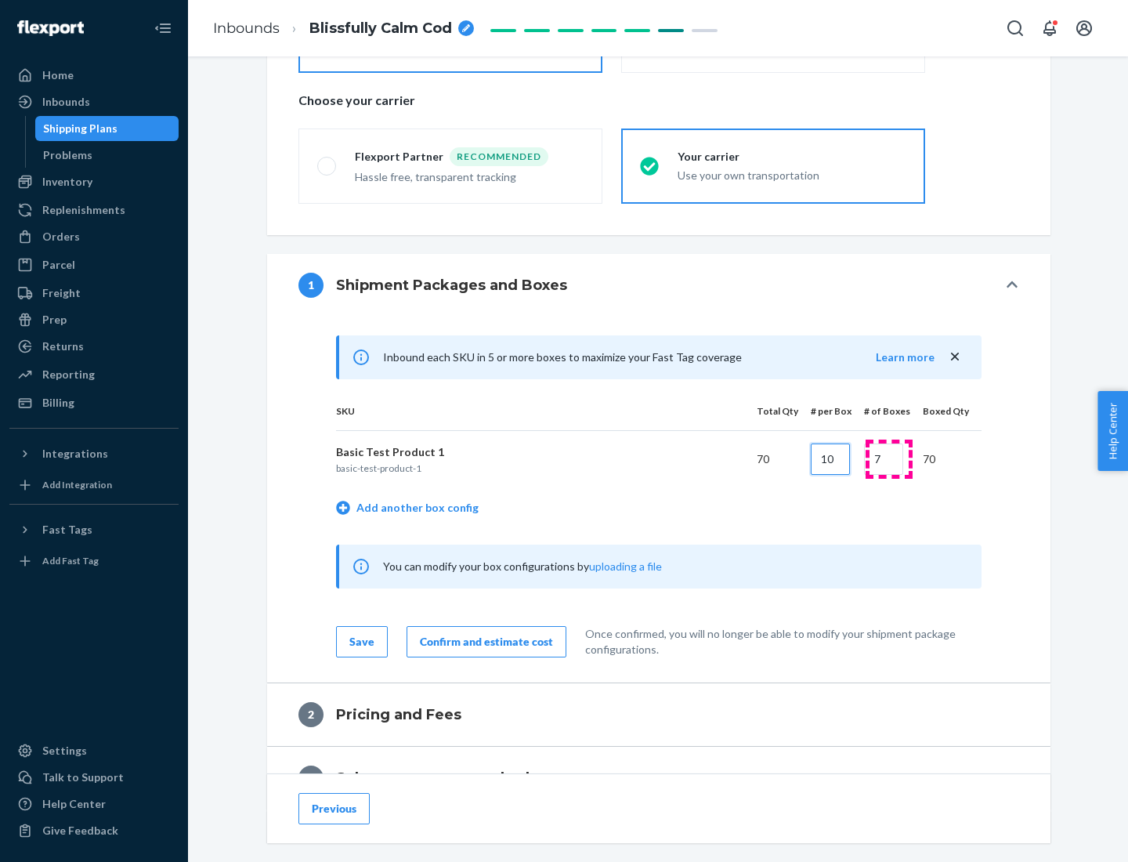
type input "10"
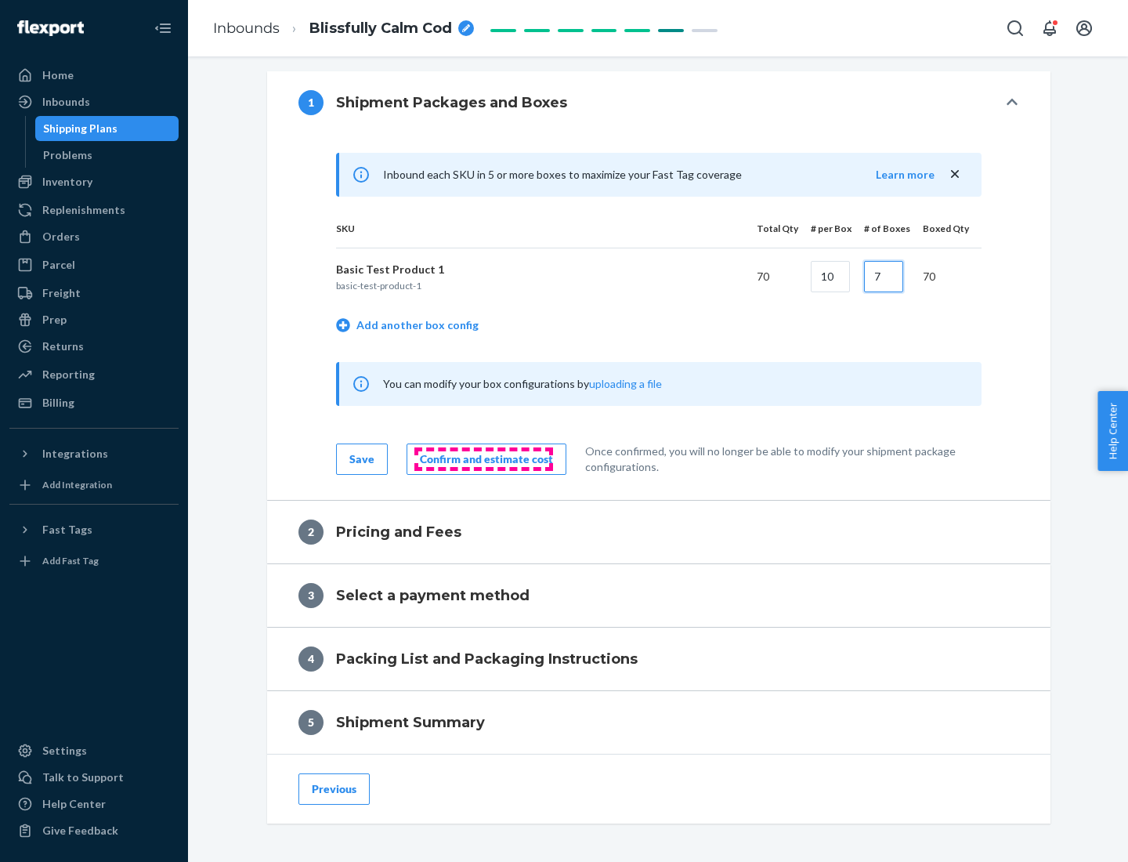
type input "7"
click at [484, 458] on div "Confirm and estimate cost" at bounding box center [486, 459] width 133 height 16
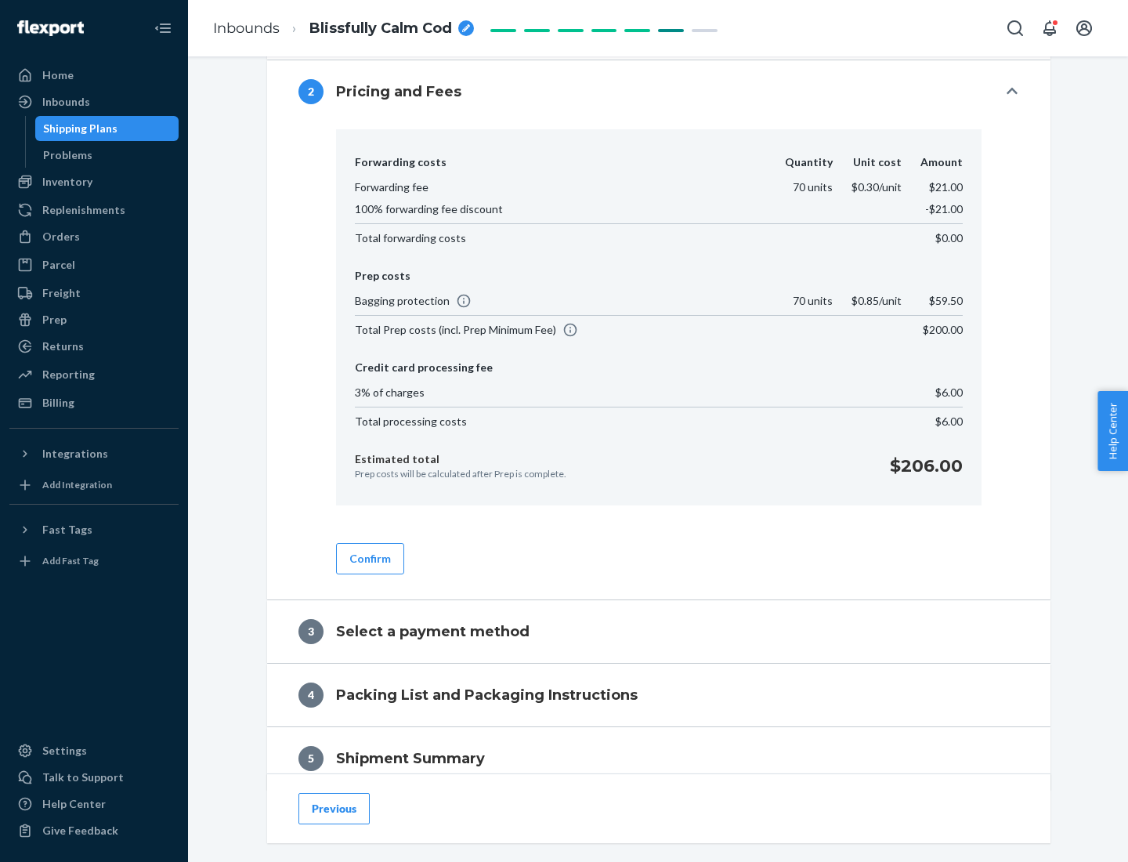
scroll to position [737, 0]
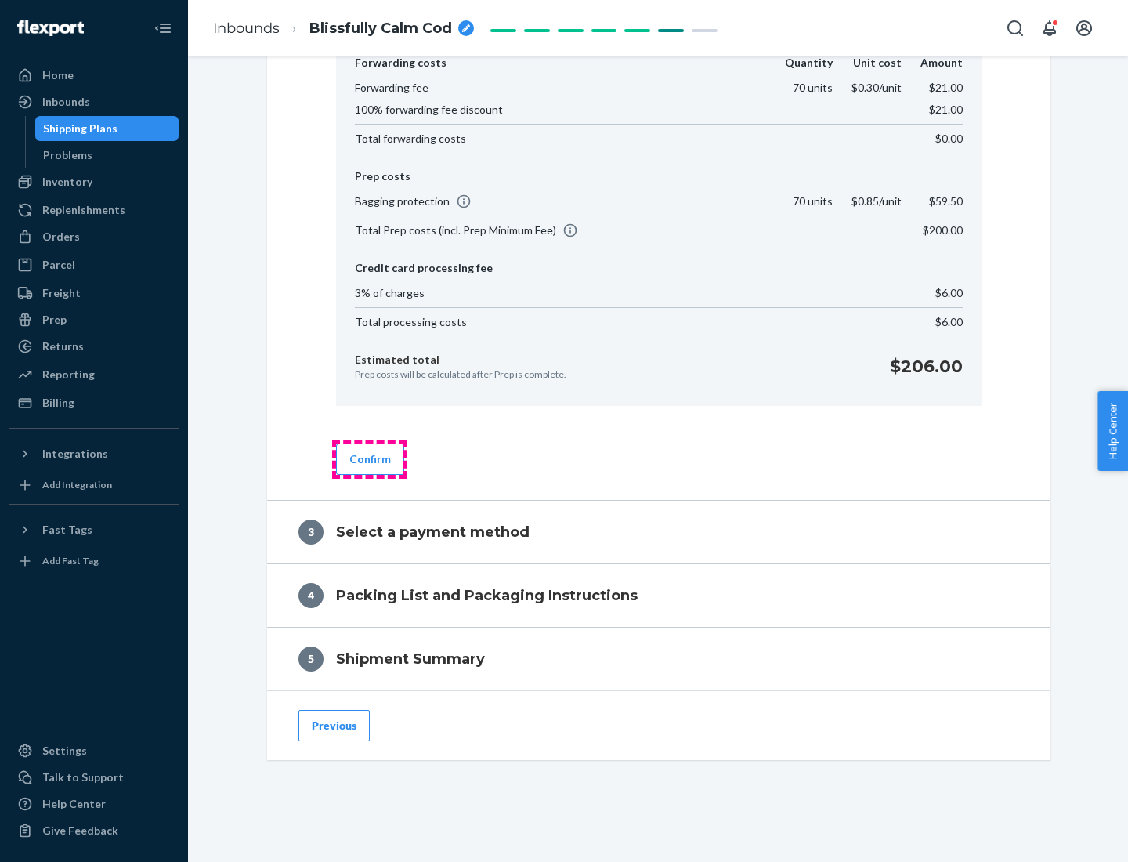
click at [369, 458] on button "Confirm" at bounding box center [370, 459] width 68 height 31
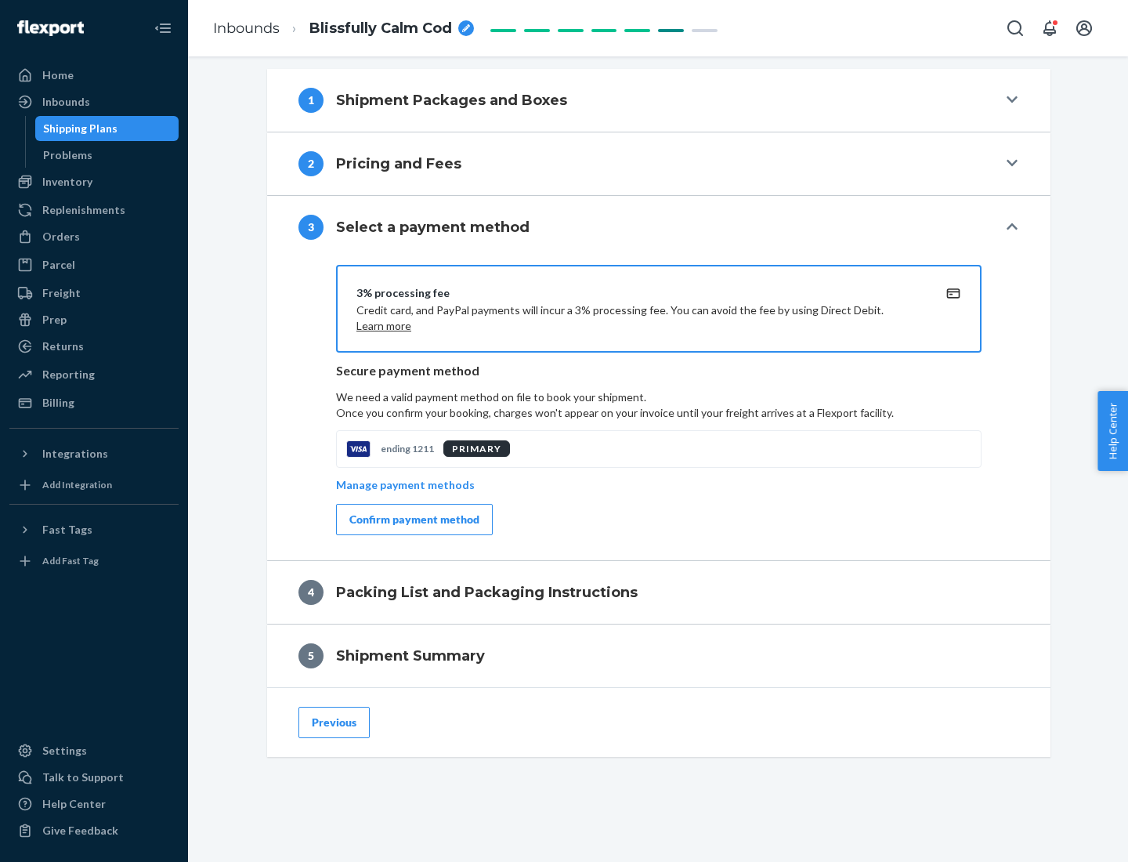
scroll to position [565, 0]
click at [413, 520] on div "Confirm payment method" at bounding box center [415, 520] width 130 height 16
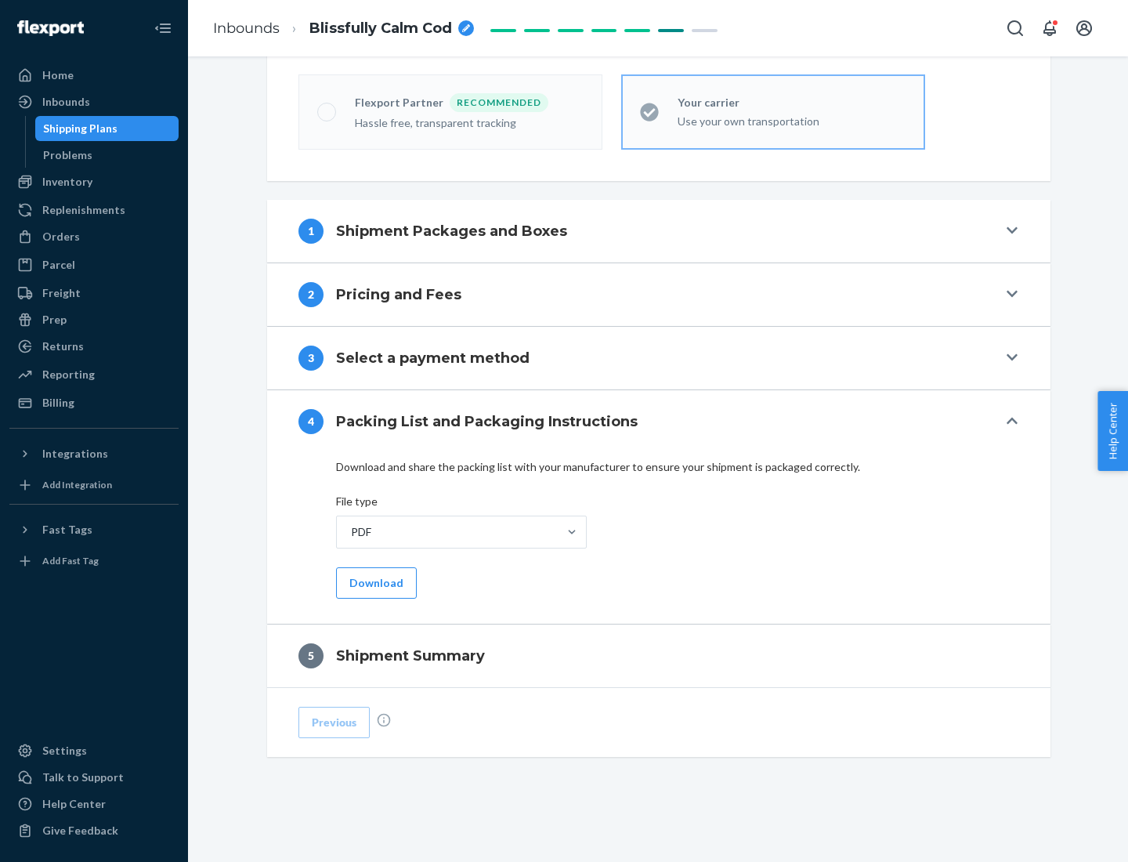
scroll to position [434, 0]
click at [375, 582] on button "Download" at bounding box center [376, 582] width 81 height 31
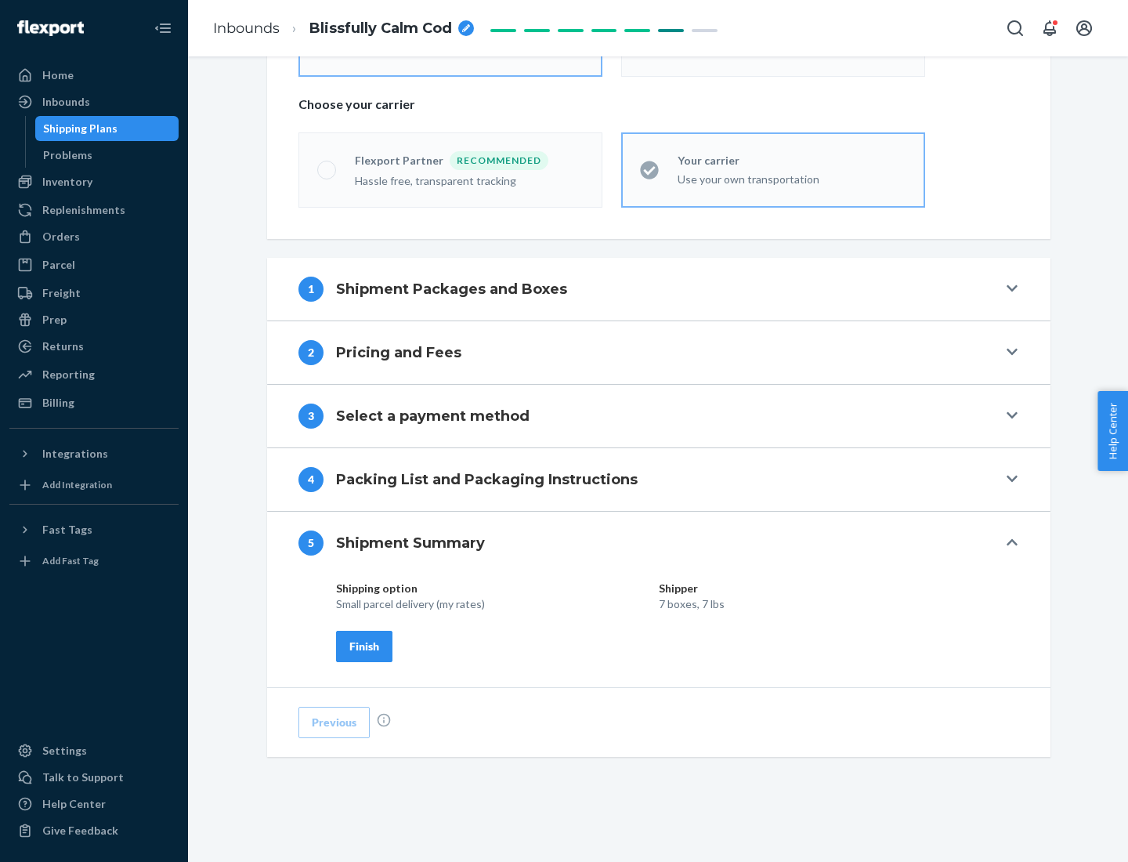
scroll to position [376, 0]
